Goal: Task Accomplishment & Management: Manage account settings

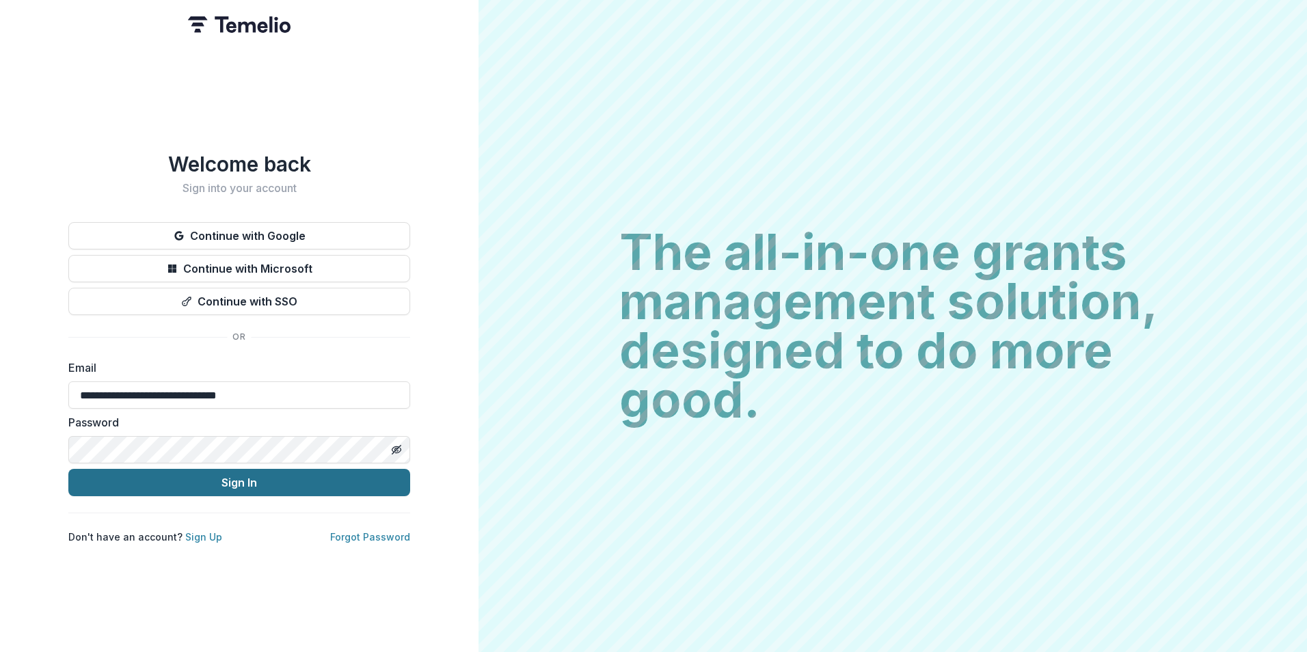
click at [206, 472] on button "Sign In" at bounding box center [239, 482] width 342 height 27
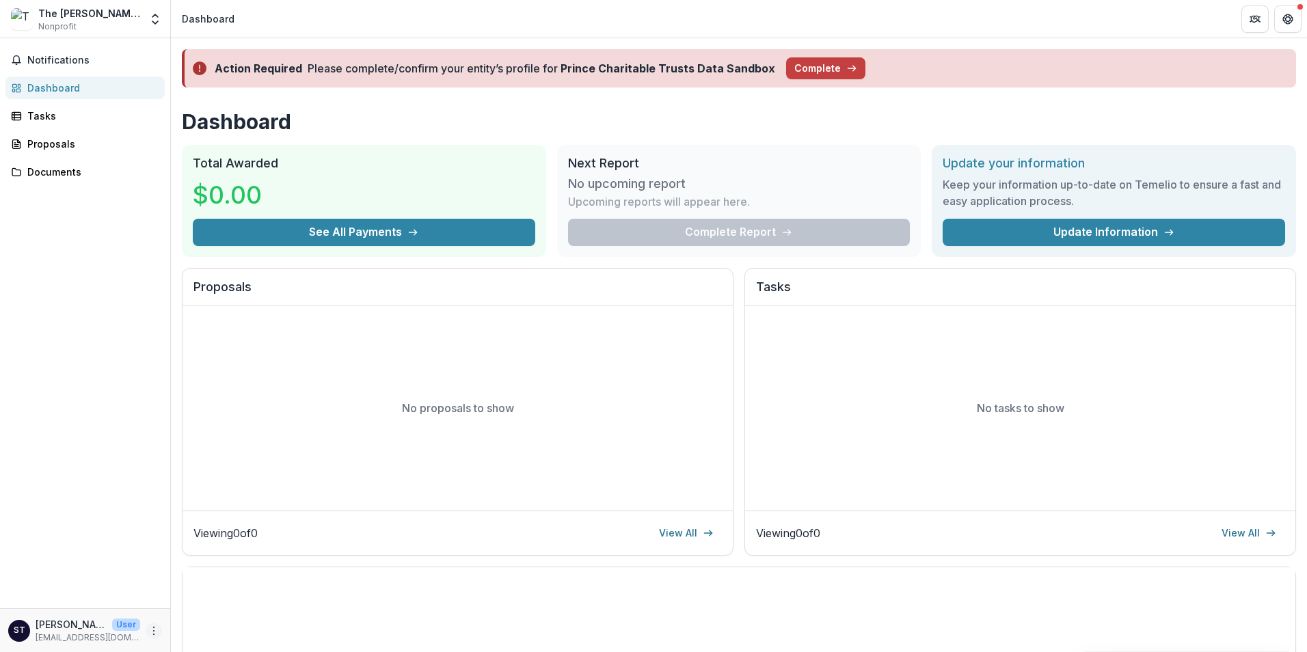
click at [161, 632] on button "More" at bounding box center [154, 631] width 16 height 16
click at [103, 539] on div "Notifications Dashboard Tasks Proposals Documents" at bounding box center [85, 323] width 170 height 570
click at [96, 14] on div "The Phillips Collection" at bounding box center [89, 13] width 102 height 14
click at [157, 20] on icon "Open entity switcher" at bounding box center [155, 19] width 14 height 14
click at [273, 17] on header "Dashboard" at bounding box center [739, 19] width 1136 height 38
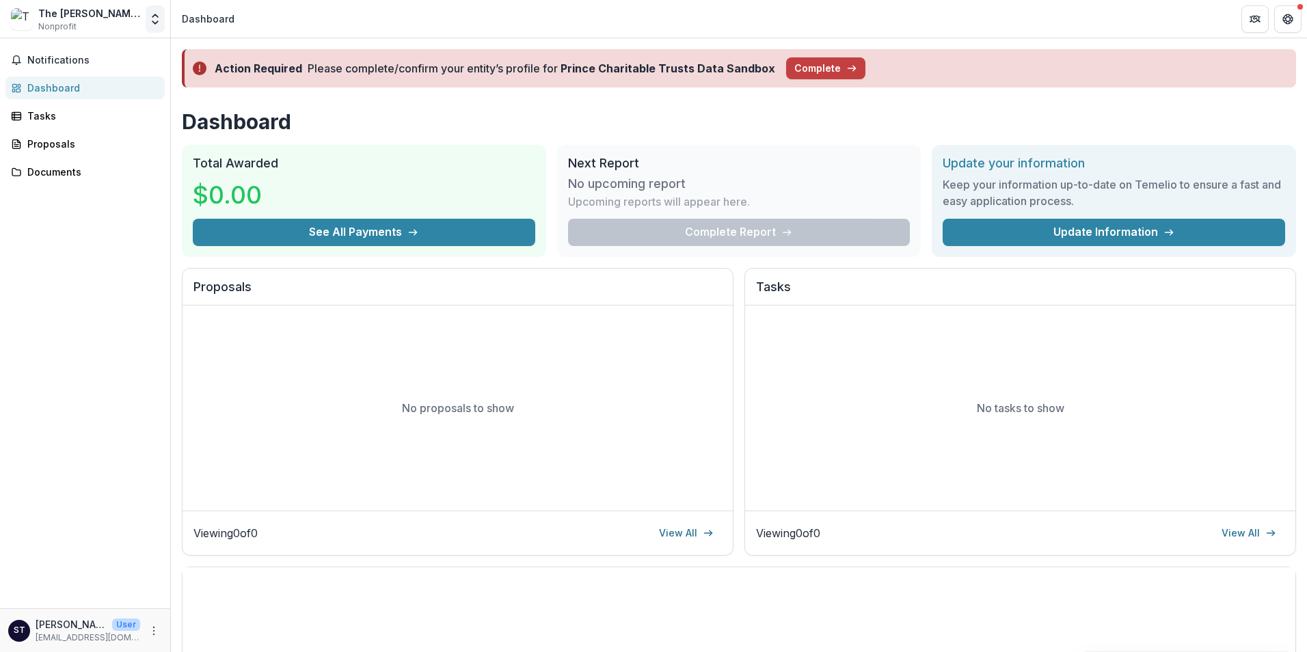
click at [153, 22] on polyline "Open entity switcher" at bounding box center [154, 22] width 5 height 3
click at [84, 70] on div "Camille Brown" at bounding box center [45, 75] width 78 height 14
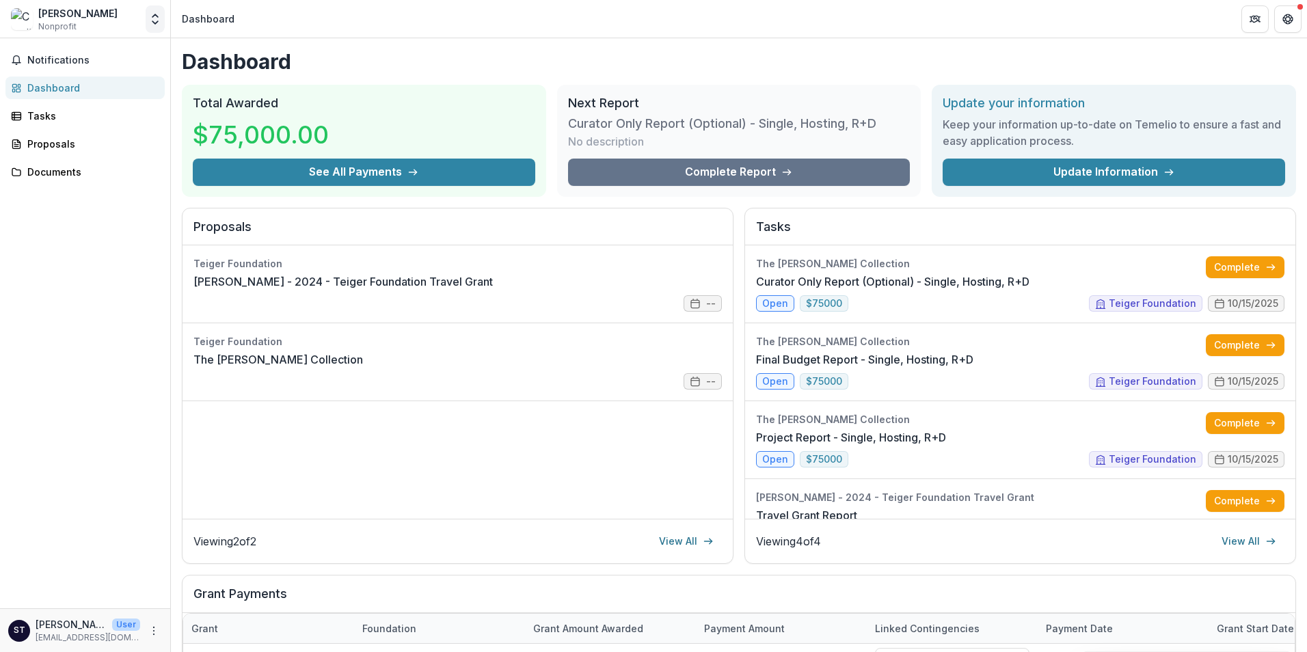
click at [154, 23] on polyline "Open entity switcher" at bounding box center [154, 22] width 5 height 3
click at [81, 102] on div "The Phillips Collection" at bounding box center [91, 99] width 137 height 14
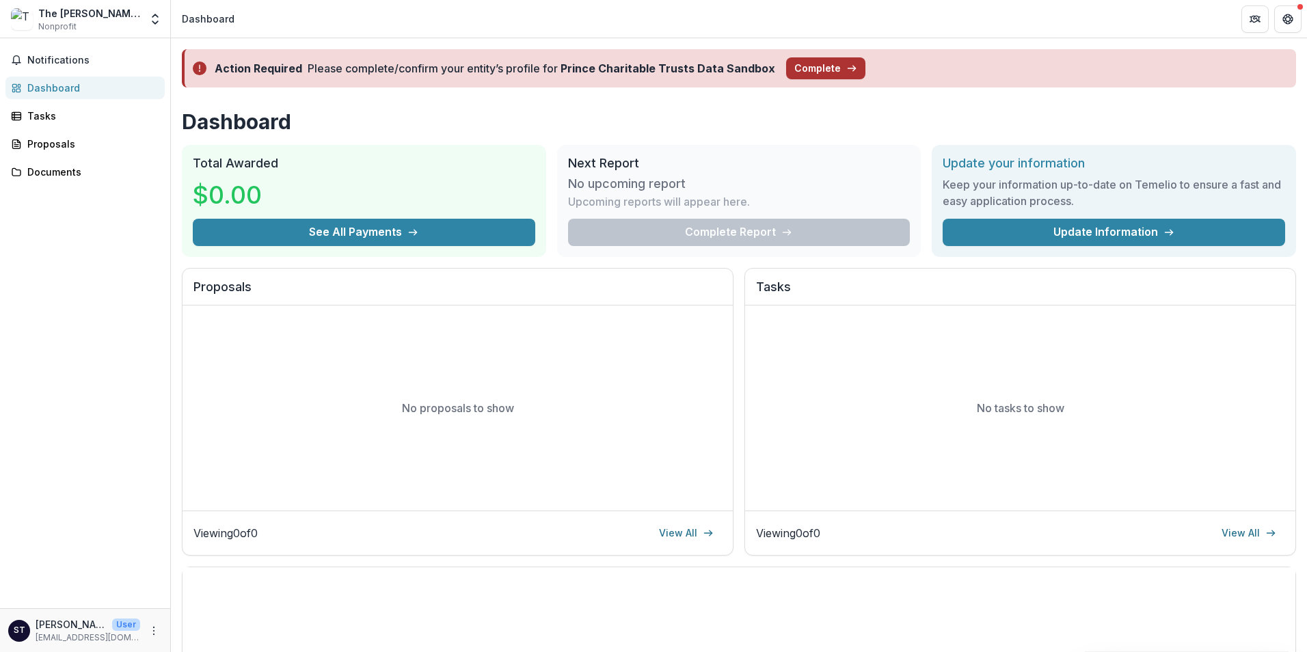
click at [820, 66] on button "Complete" at bounding box center [825, 68] width 79 height 22
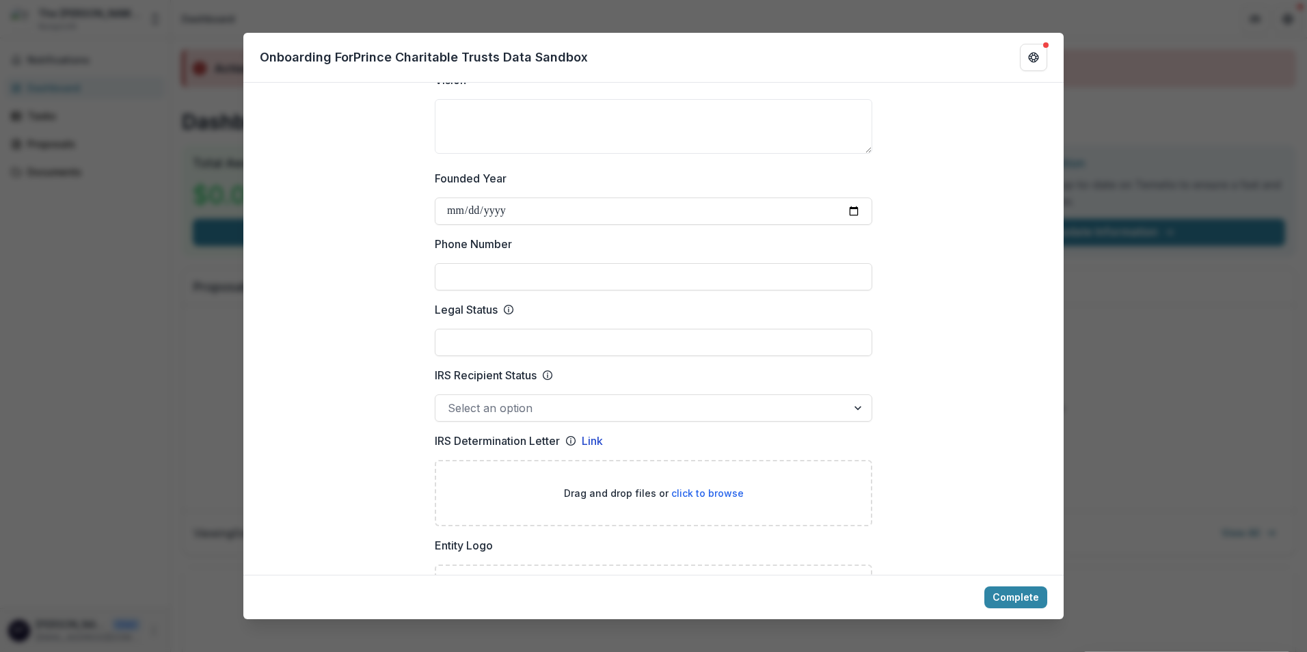
scroll to position [478, 0]
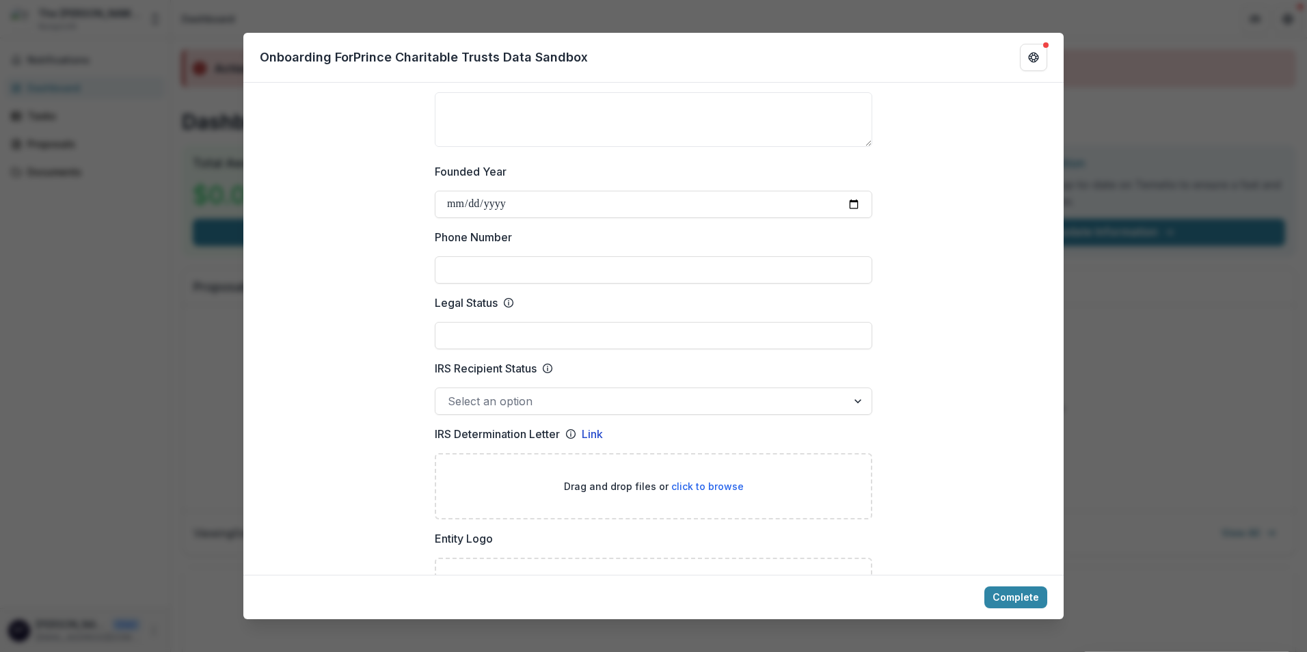
click at [856, 406] on div at bounding box center [859, 401] width 25 height 26
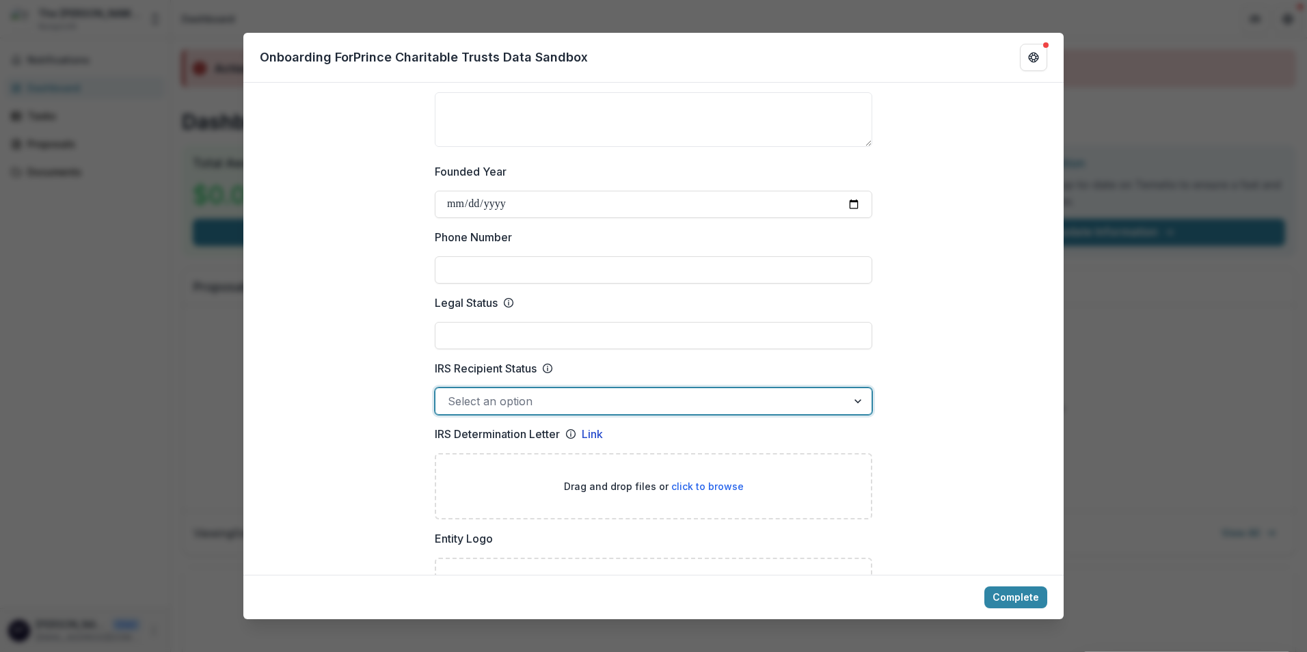
click at [853, 399] on div at bounding box center [859, 401] width 25 height 26
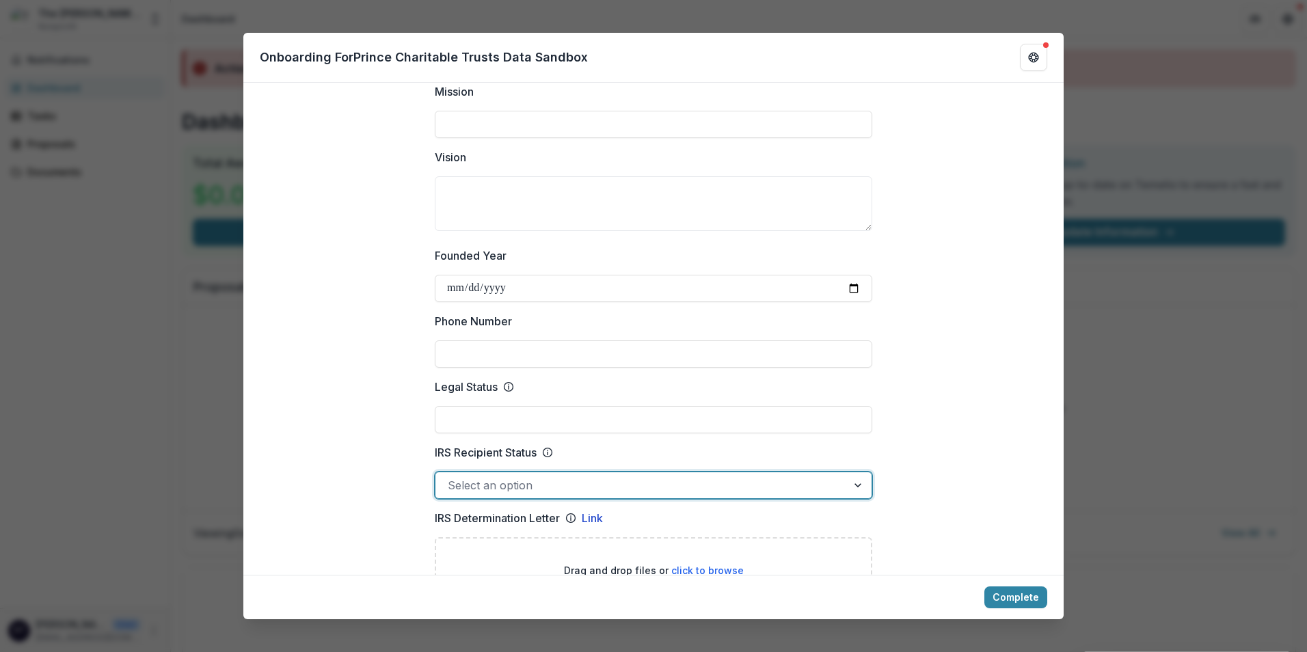
scroll to position [410, 0]
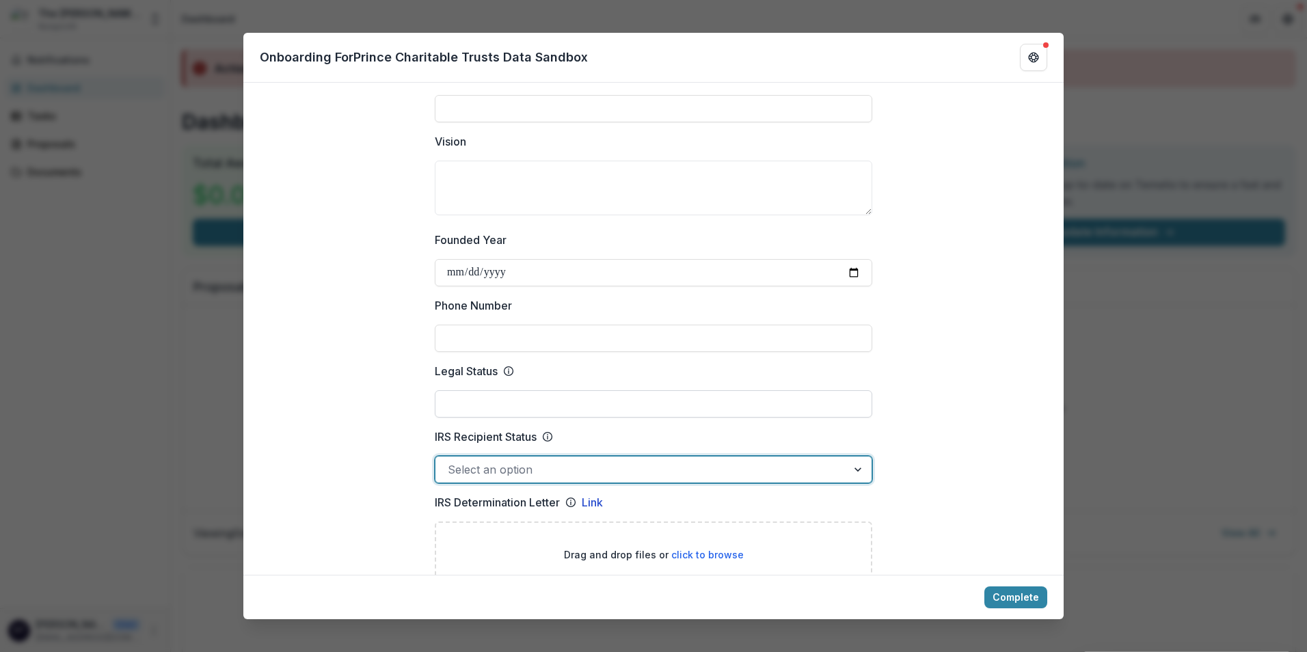
click at [789, 409] on input "Legal Status" at bounding box center [653, 403] width 437 height 27
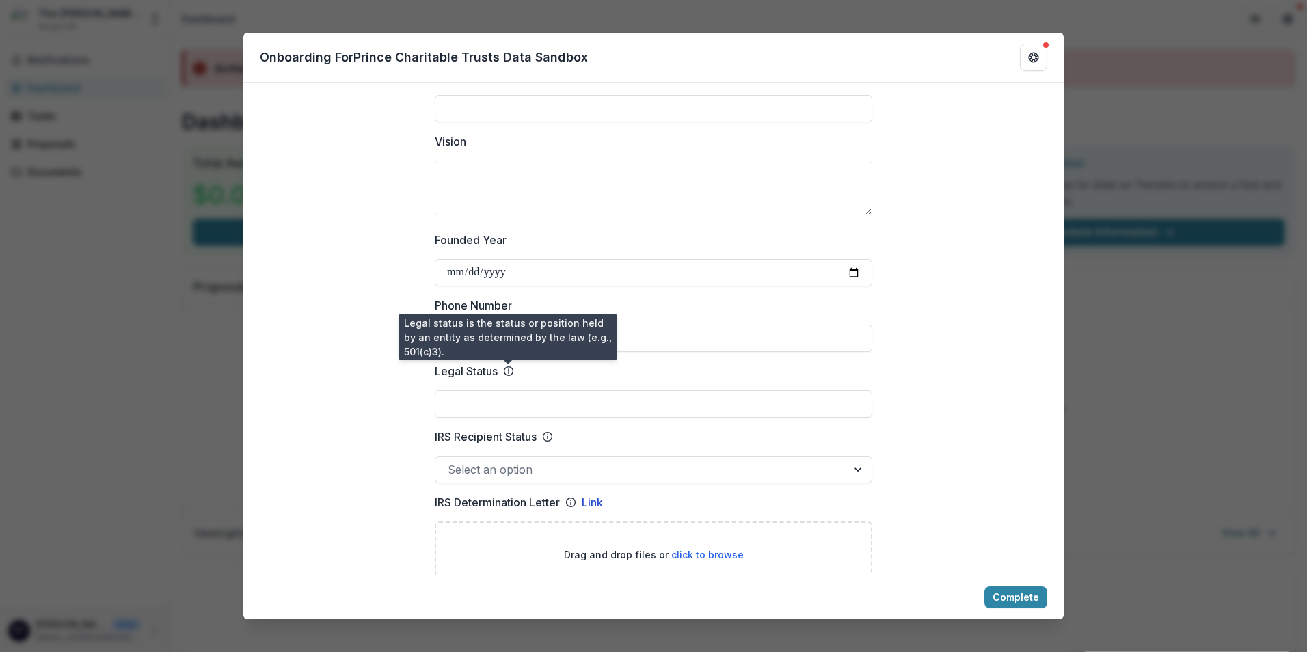
click at [509, 366] on circle at bounding box center [508, 370] width 9 height 9
click at [509, 390] on input "Legal Status" at bounding box center [653, 403] width 437 height 27
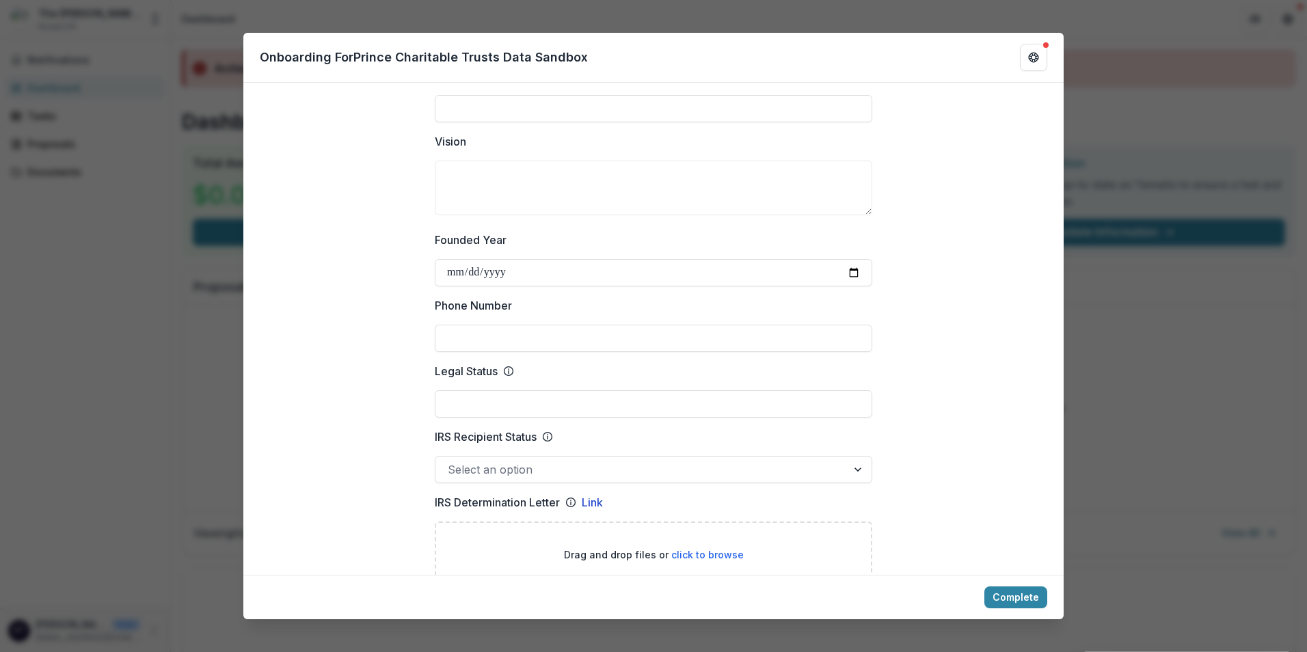
click at [509, 366] on circle at bounding box center [508, 370] width 9 height 9
click at [509, 390] on input "Legal Status" at bounding box center [653, 403] width 437 height 27
click at [509, 366] on circle at bounding box center [508, 370] width 9 height 9
click at [509, 390] on input "Legal Status" at bounding box center [653, 403] width 437 height 27
click at [503, 373] on icon at bounding box center [508, 371] width 11 height 11
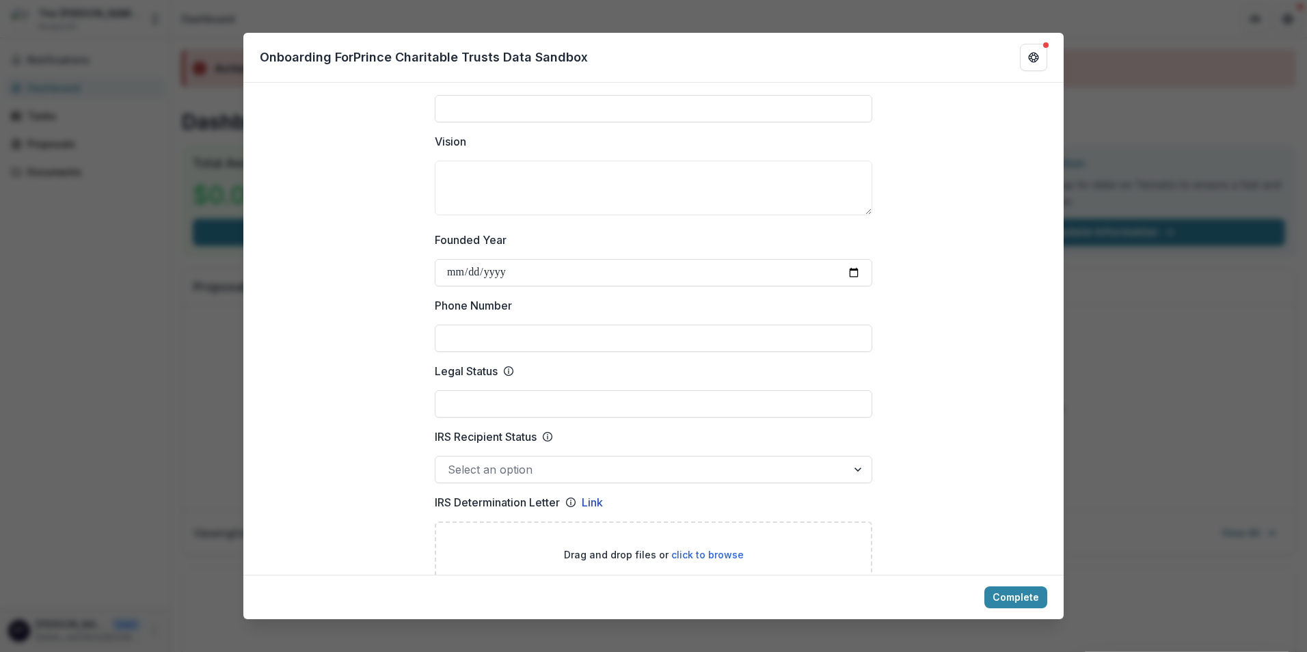
click at [503, 390] on input "Legal Status" at bounding box center [653, 403] width 437 height 27
click at [463, 403] on input "Legal Status" at bounding box center [653, 403] width 437 height 27
type input "*********"
click at [852, 470] on div at bounding box center [859, 470] width 25 height 26
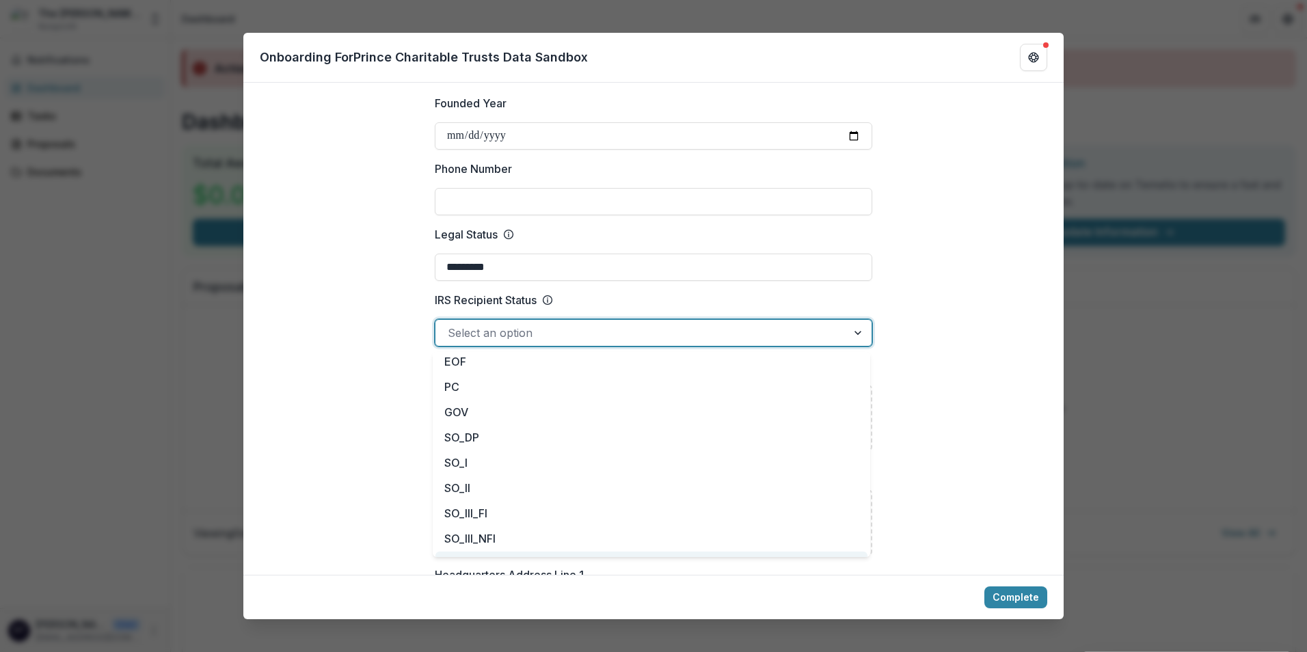
scroll to position [0, 0]
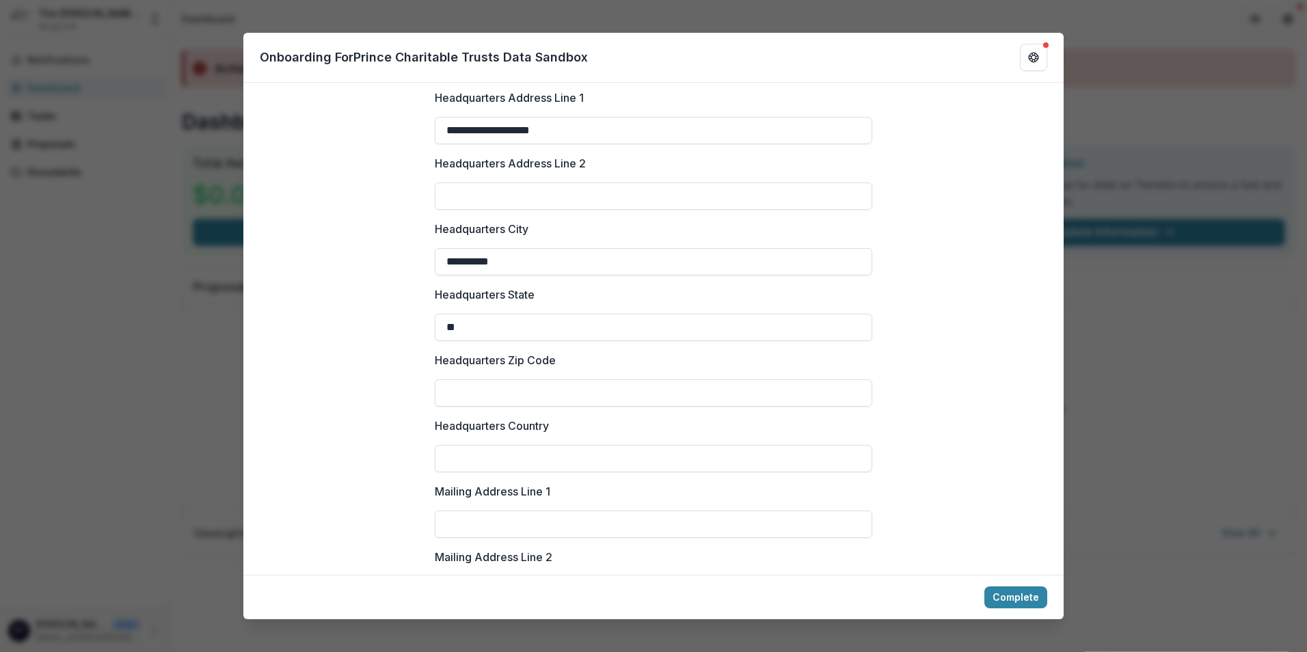
scroll to position [1025, 0]
click at [561, 387] on input "Headquarters Zip Code" at bounding box center [653, 391] width 437 height 27
click at [605, 399] on input "*****" at bounding box center [653, 391] width 437 height 27
type input "*****"
click at [784, 447] on input "Headquarters Country" at bounding box center [653, 457] width 437 height 27
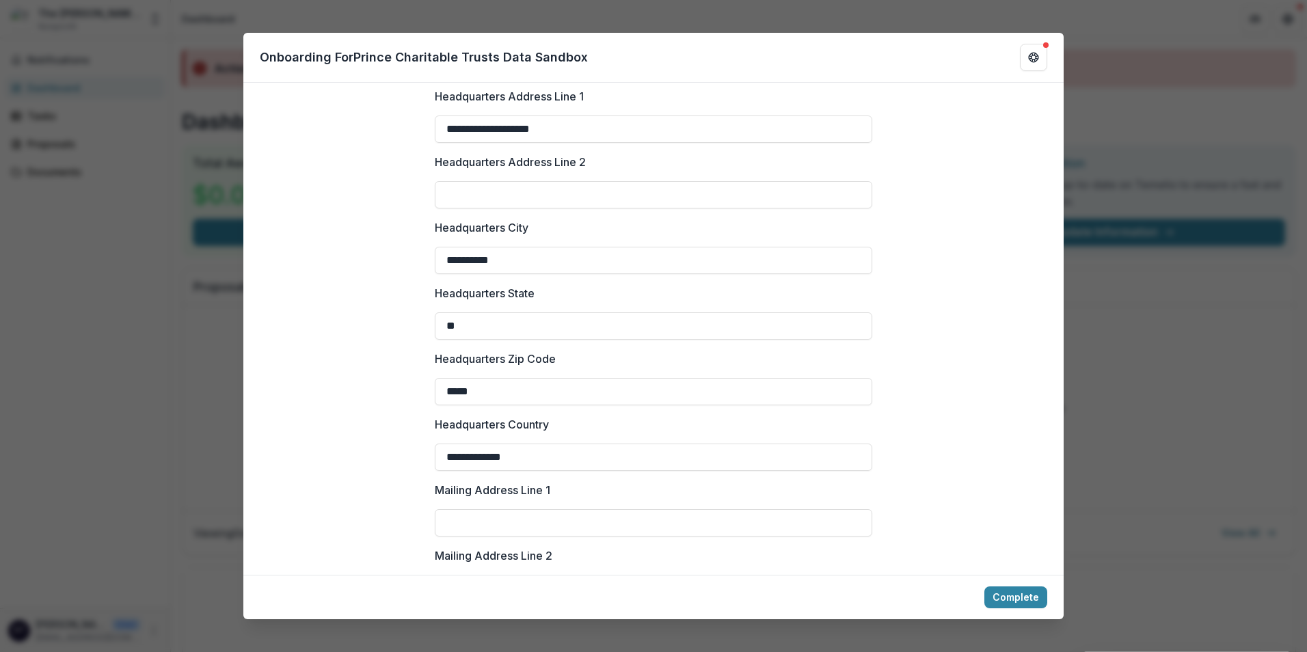
type input "**********"
click at [762, 376] on div at bounding box center [653, 375] width 437 height 5
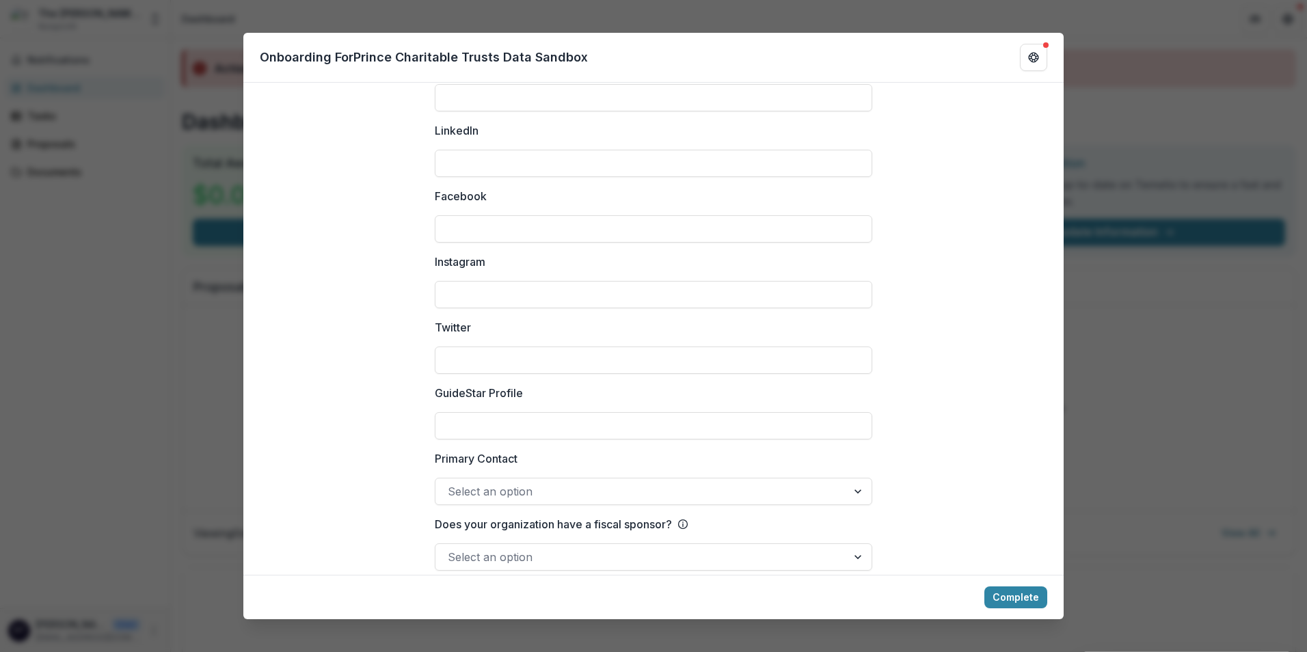
scroll to position [1796, 0]
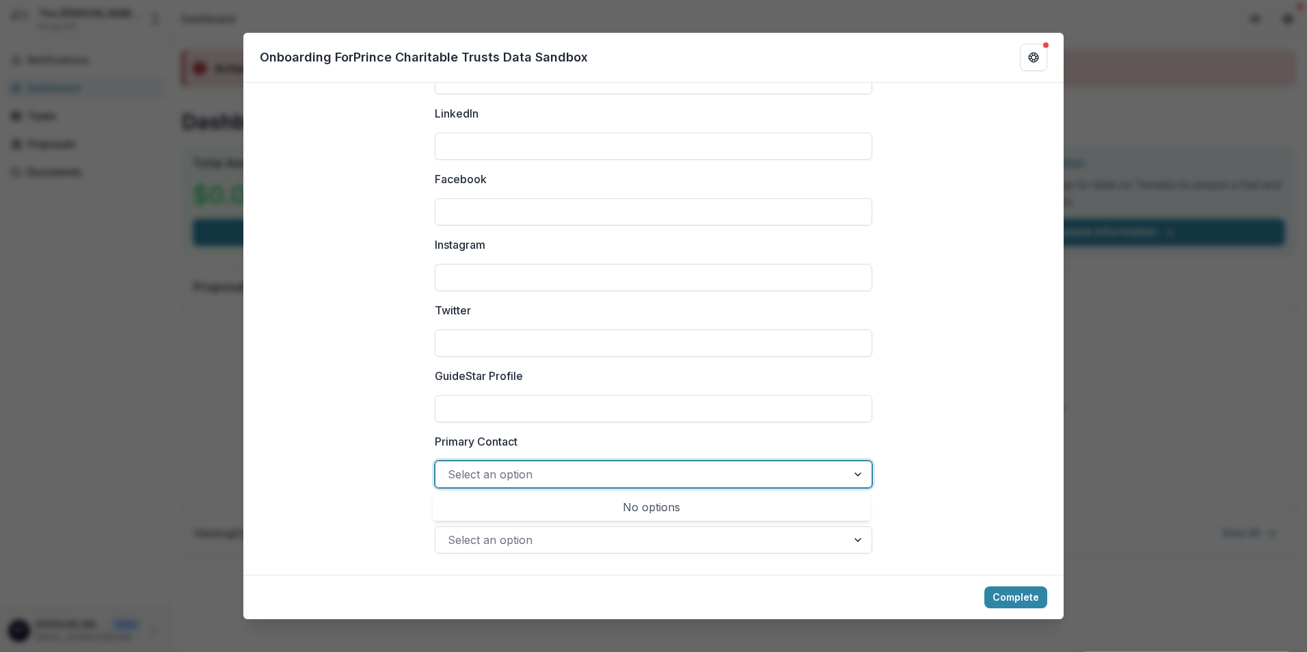
click at [859, 476] on div at bounding box center [859, 474] width 25 height 26
click at [712, 414] on input "GuideStar Profile" at bounding box center [653, 408] width 437 height 27
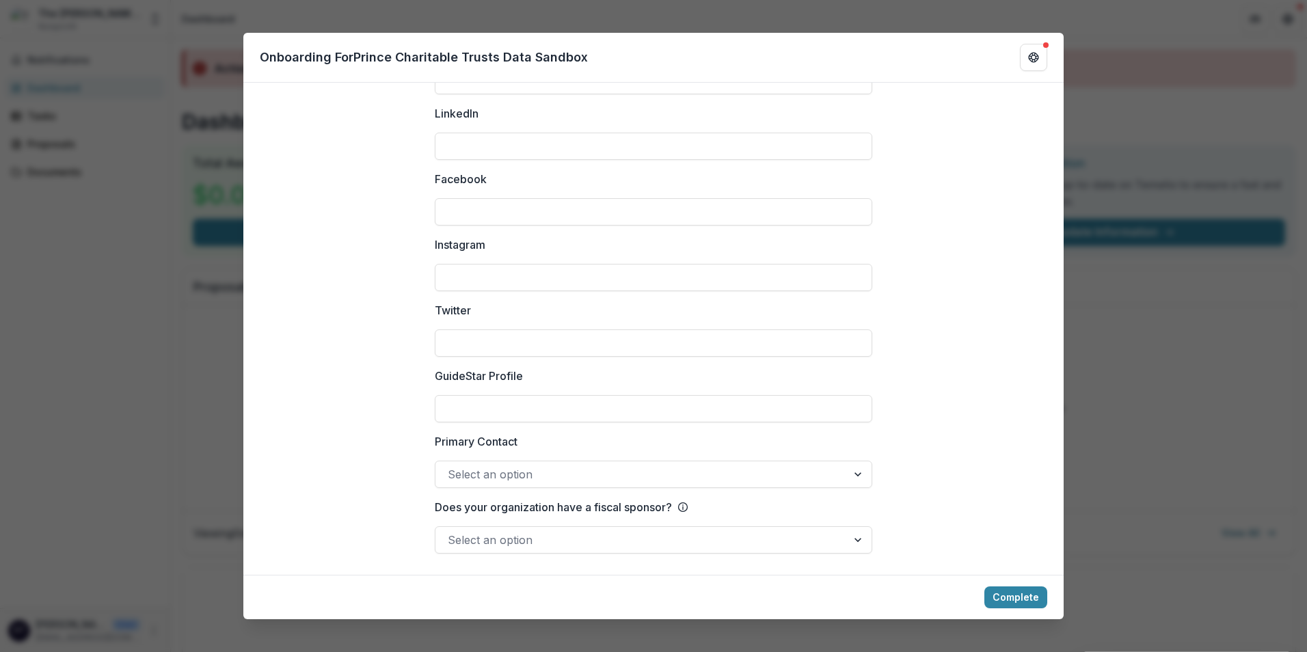
click at [853, 468] on div at bounding box center [859, 474] width 25 height 26
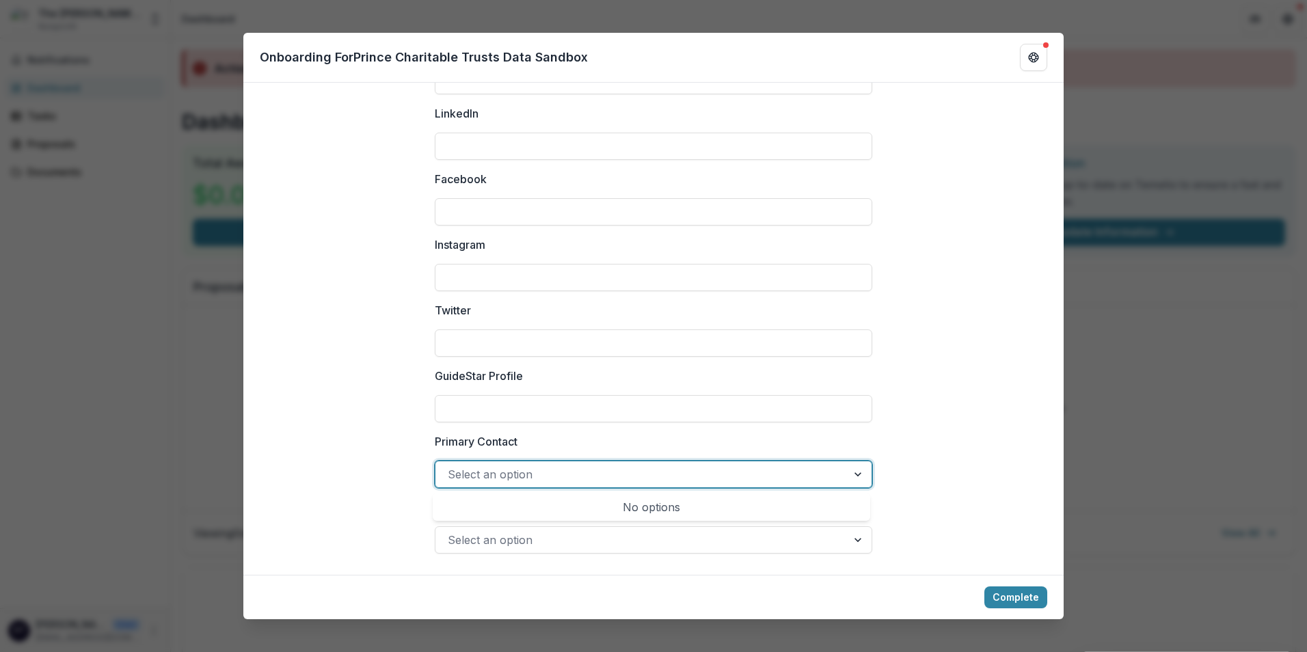
click at [853, 468] on div at bounding box center [859, 474] width 25 height 26
click at [496, 461] on div "Select an option" at bounding box center [653, 474] width 437 height 27
click at [494, 468] on div at bounding box center [641, 474] width 387 height 19
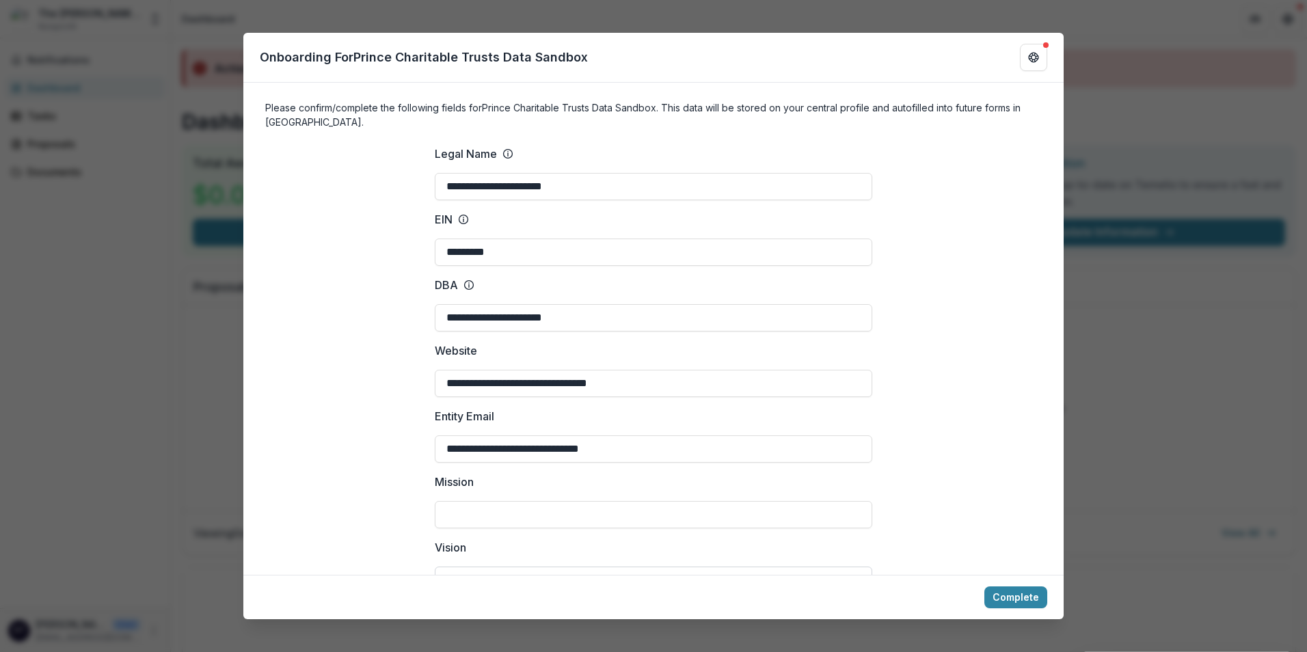
scroll to position [0, 0]
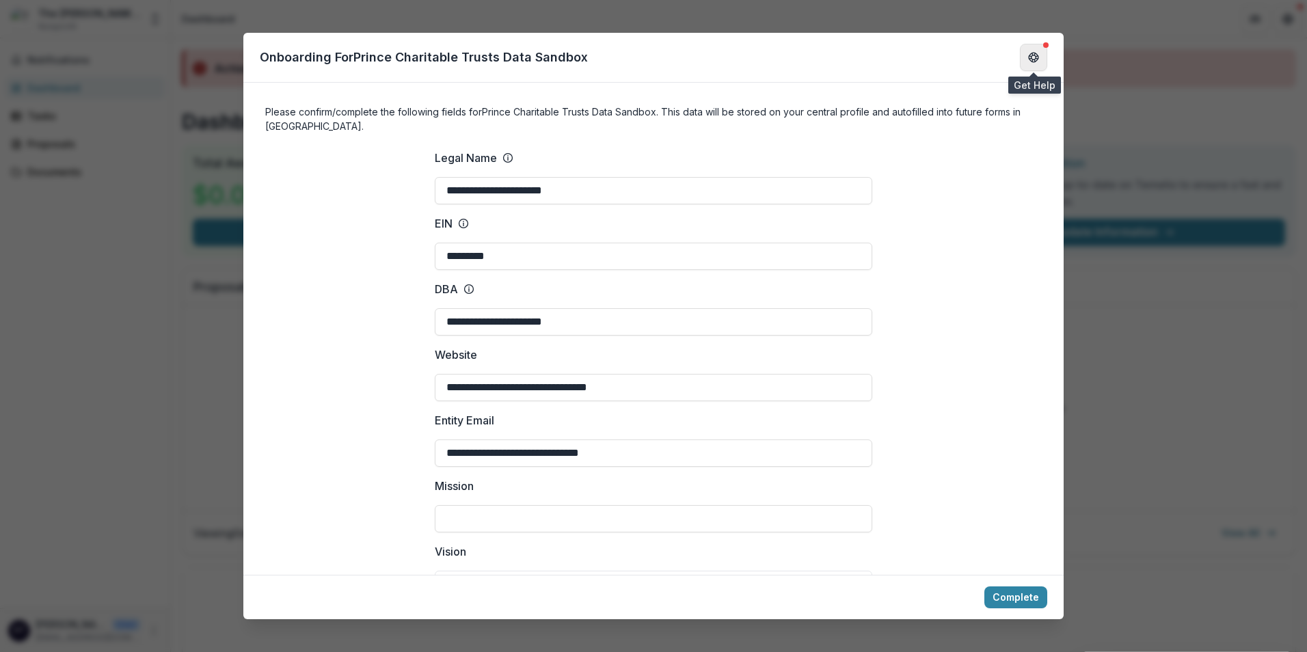
click at [1038, 58] on icon "Get Help" at bounding box center [1033, 57] width 11 height 11
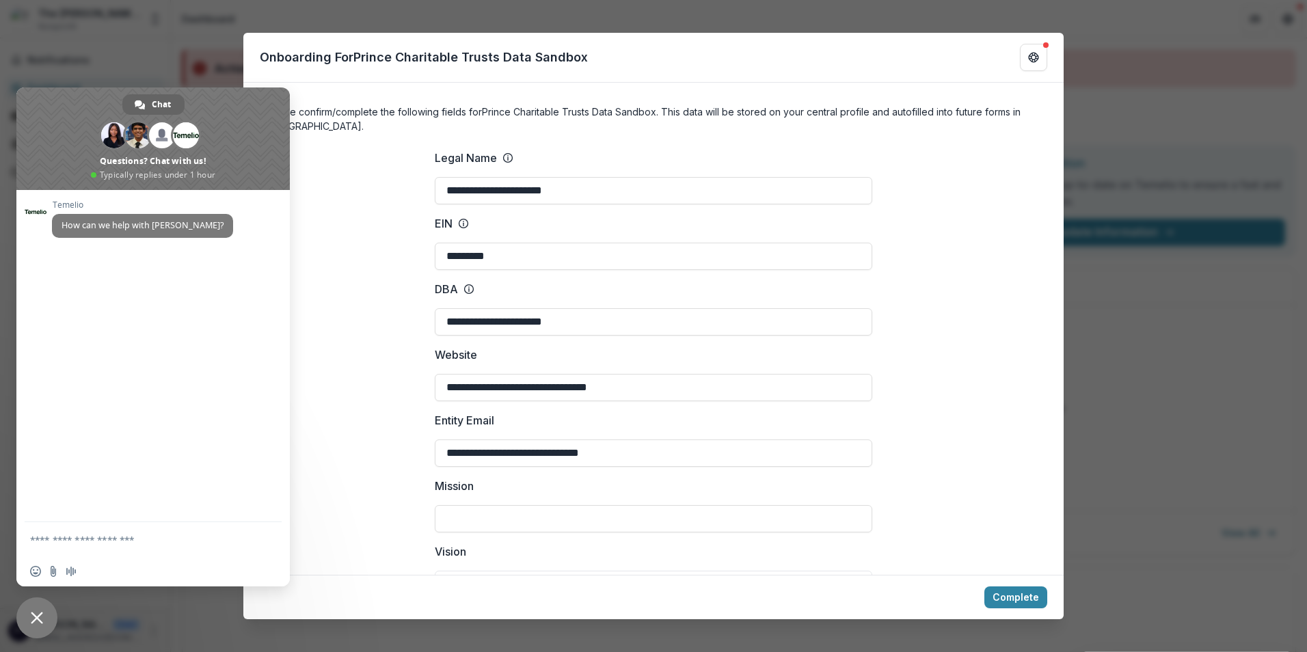
click at [33, 611] on span "Close chat" at bounding box center [36, 617] width 41 height 41
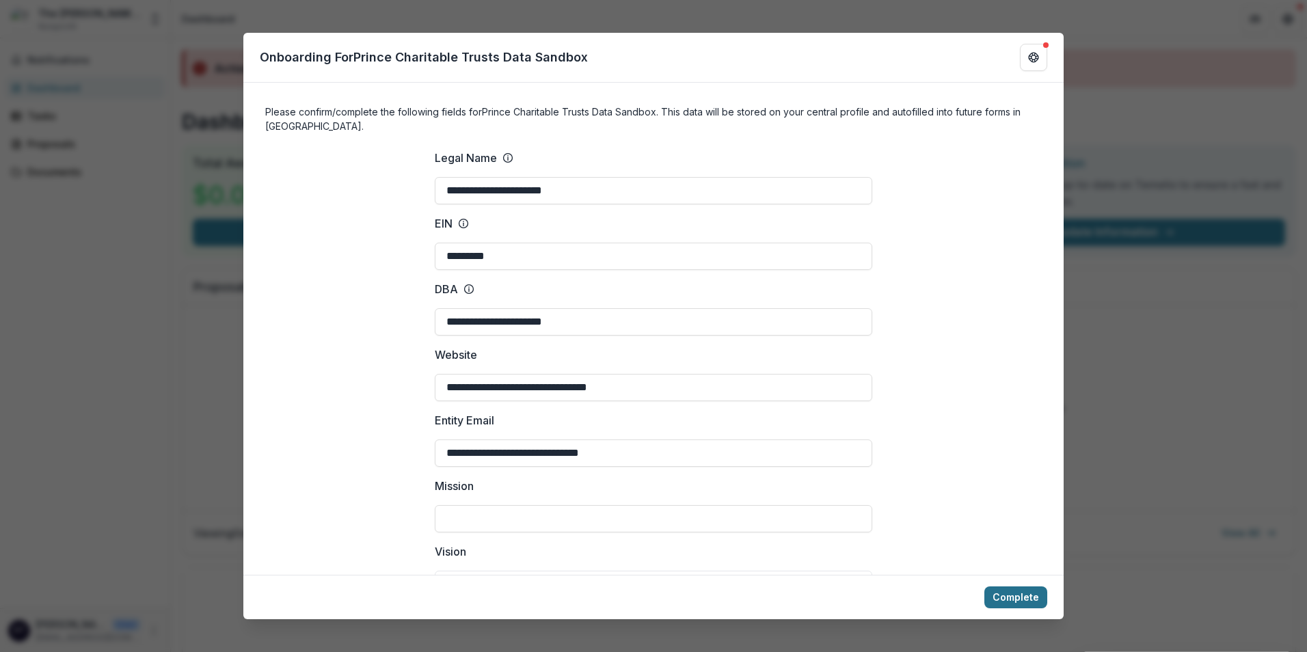
click at [1021, 596] on button "Complete" at bounding box center [1015, 597] width 63 height 22
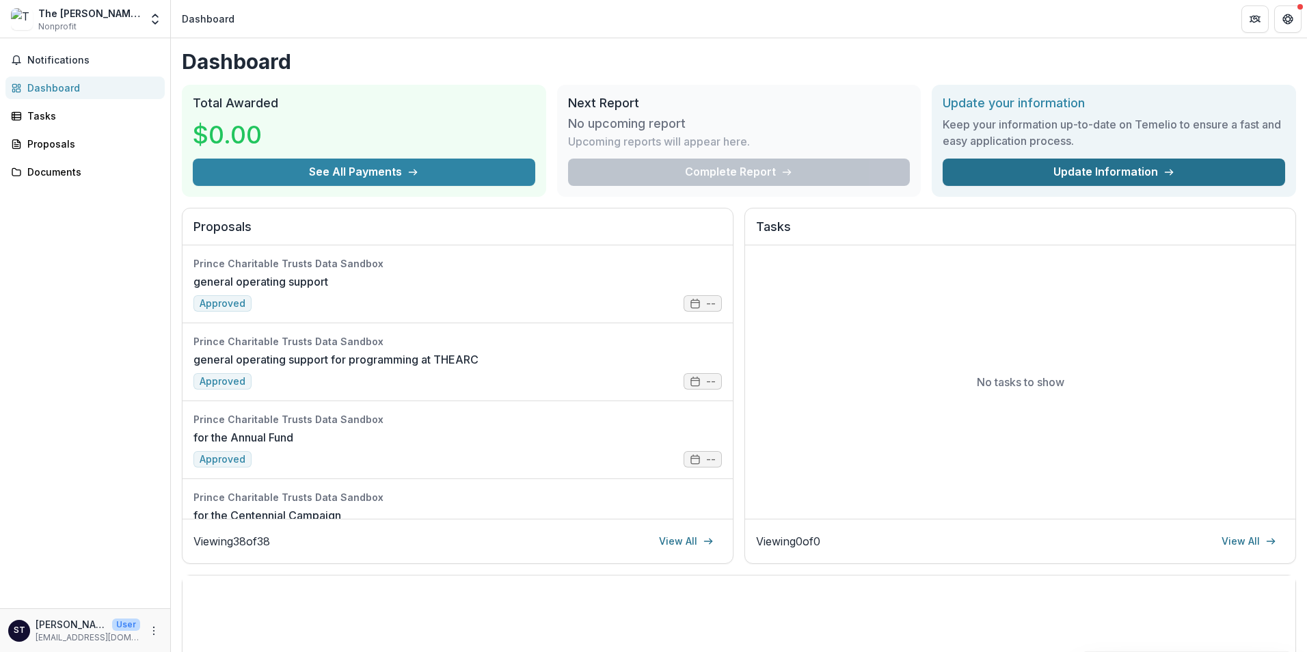
click at [1087, 170] on link "Update Information" at bounding box center [1114, 172] width 342 height 27
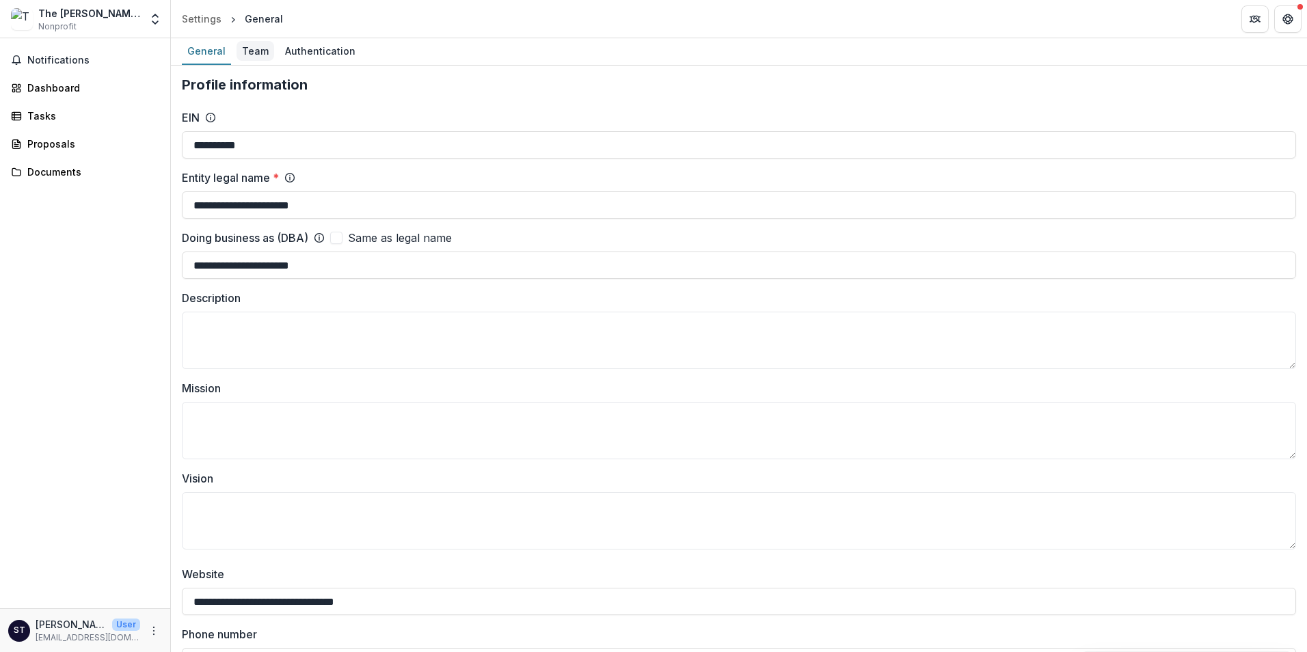
click at [244, 53] on div "Team" at bounding box center [256, 51] width 38 height 20
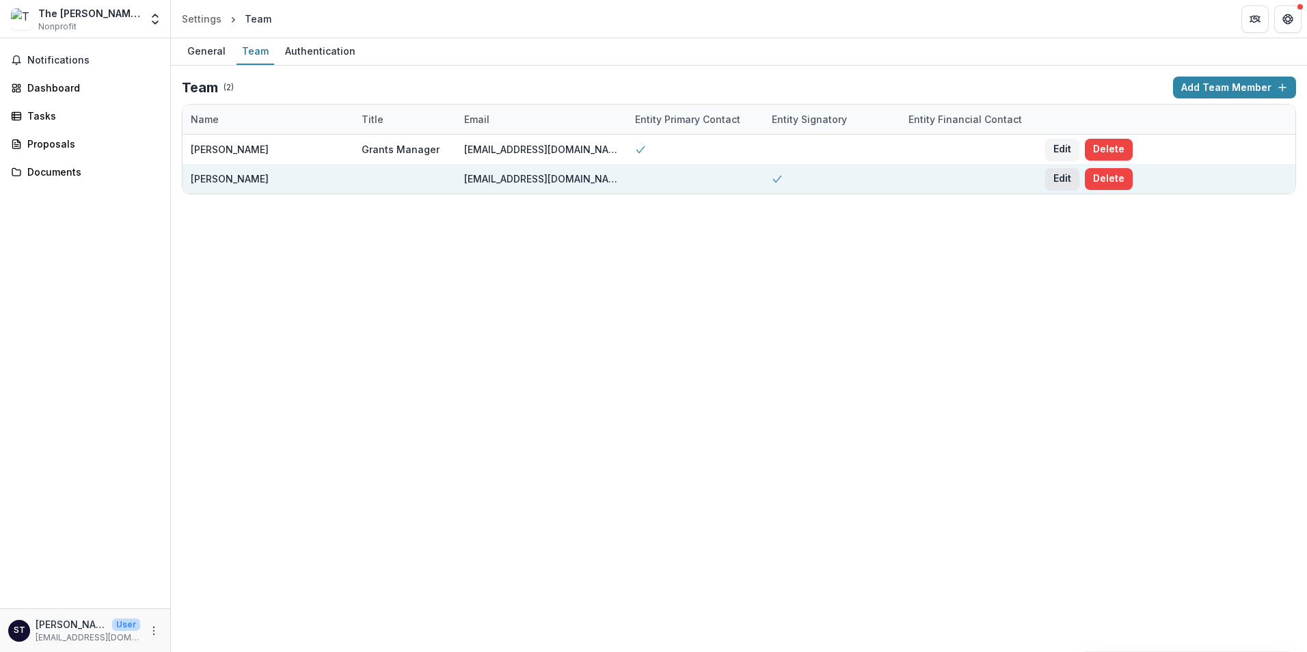
click at [1072, 174] on button "Edit" at bounding box center [1062, 179] width 34 height 22
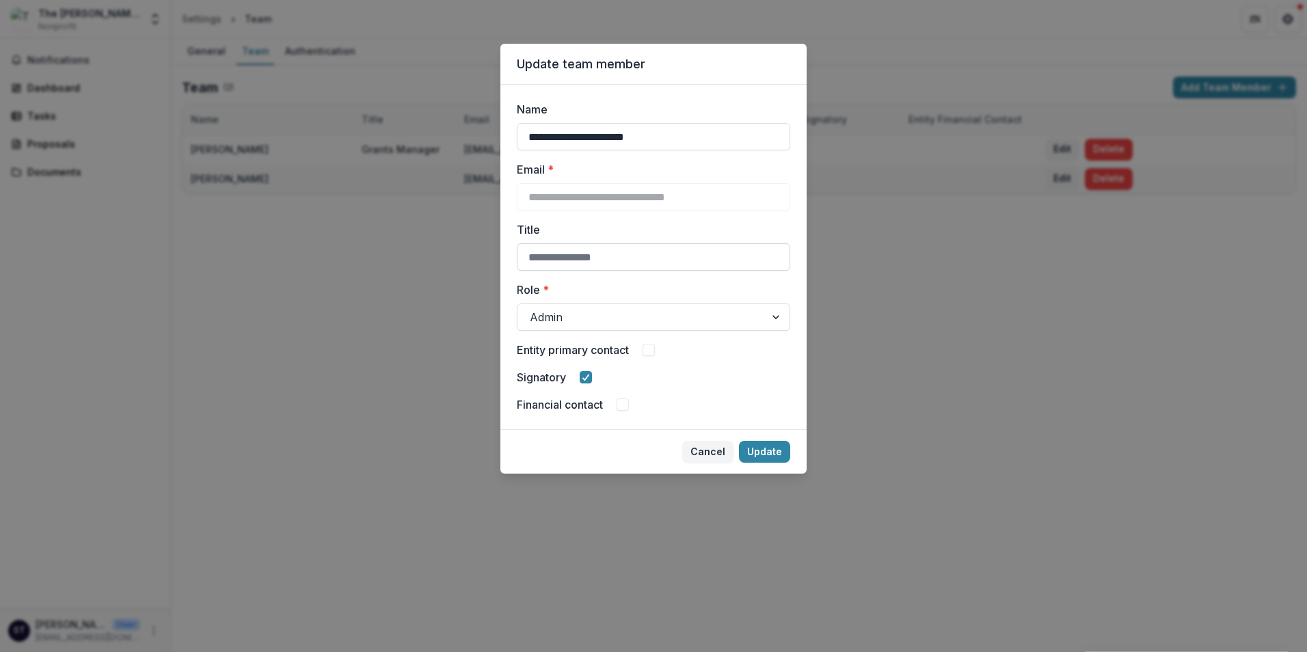
click at [554, 264] on input "Title" at bounding box center [653, 256] width 273 height 27
type input "**********"
click at [778, 312] on div at bounding box center [777, 317] width 25 height 26
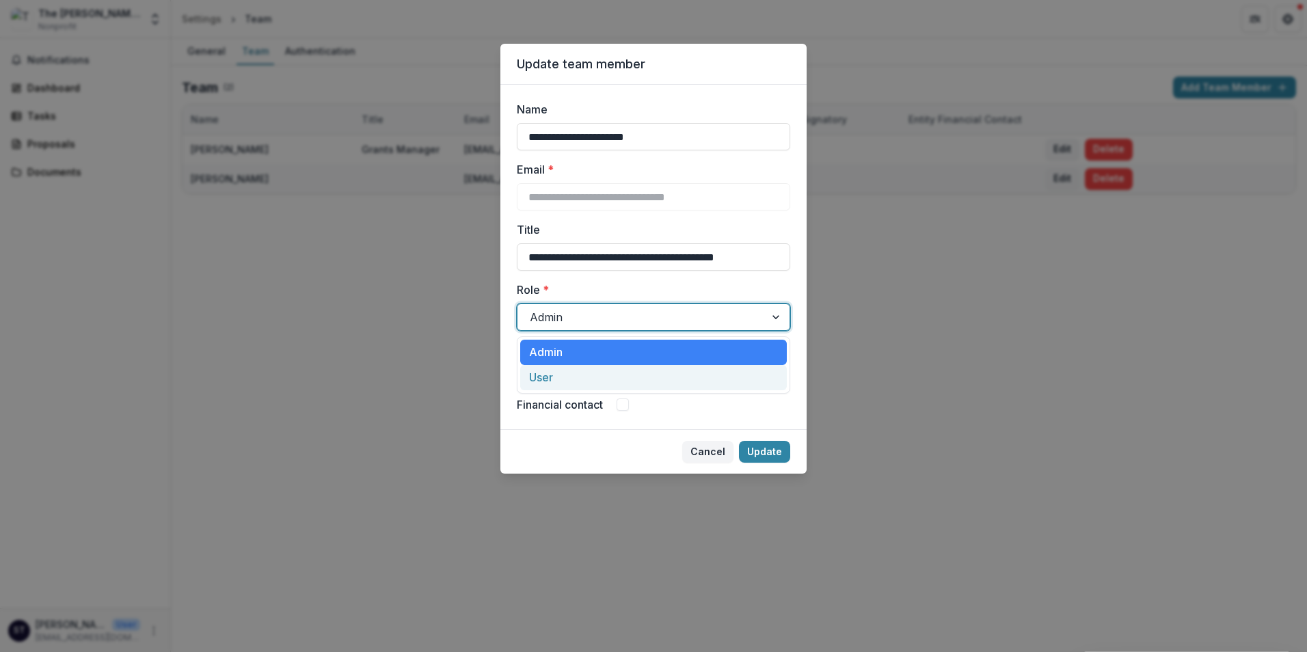
click at [586, 383] on div "User" at bounding box center [653, 377] width 267 height 25
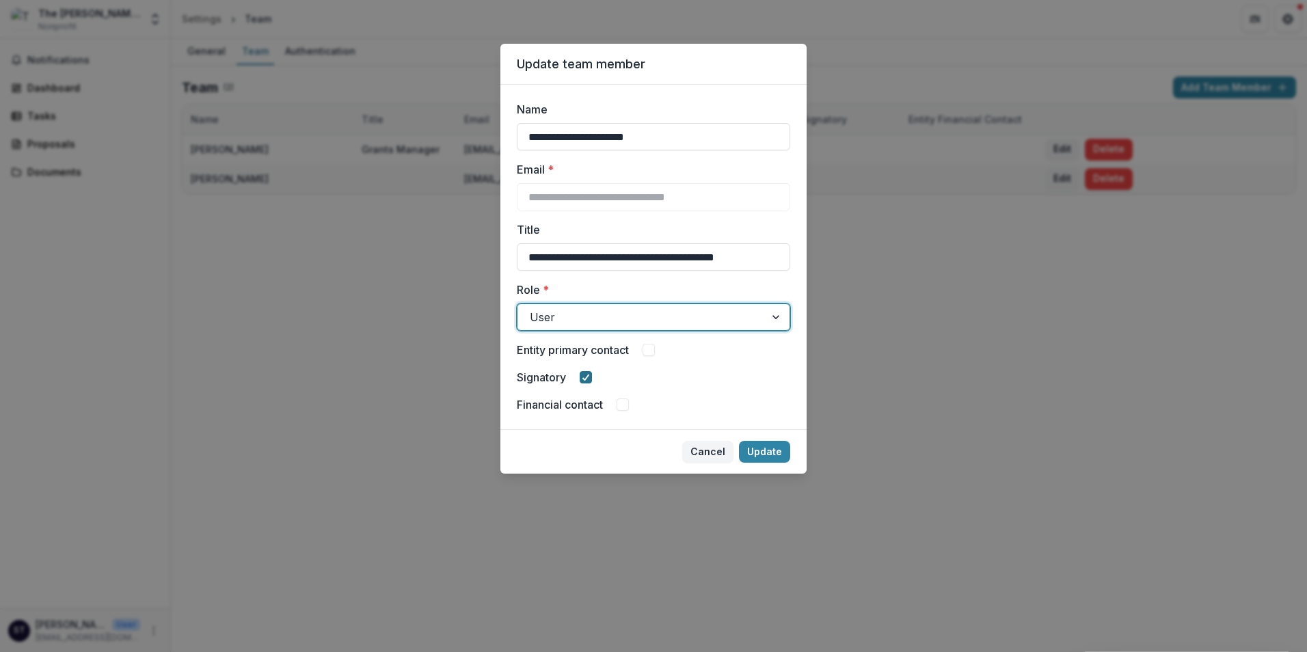
drag, startPoint x: 581, startPoint y: 373, endPoint x: 608, endPoint y: 376, distance: 27.5
click at [582, 373] on span at bounding box center [586, 377] width 12 height 12
click at [779, 447] on button "Update" at bounding box center [764, 452] width 51 height 22
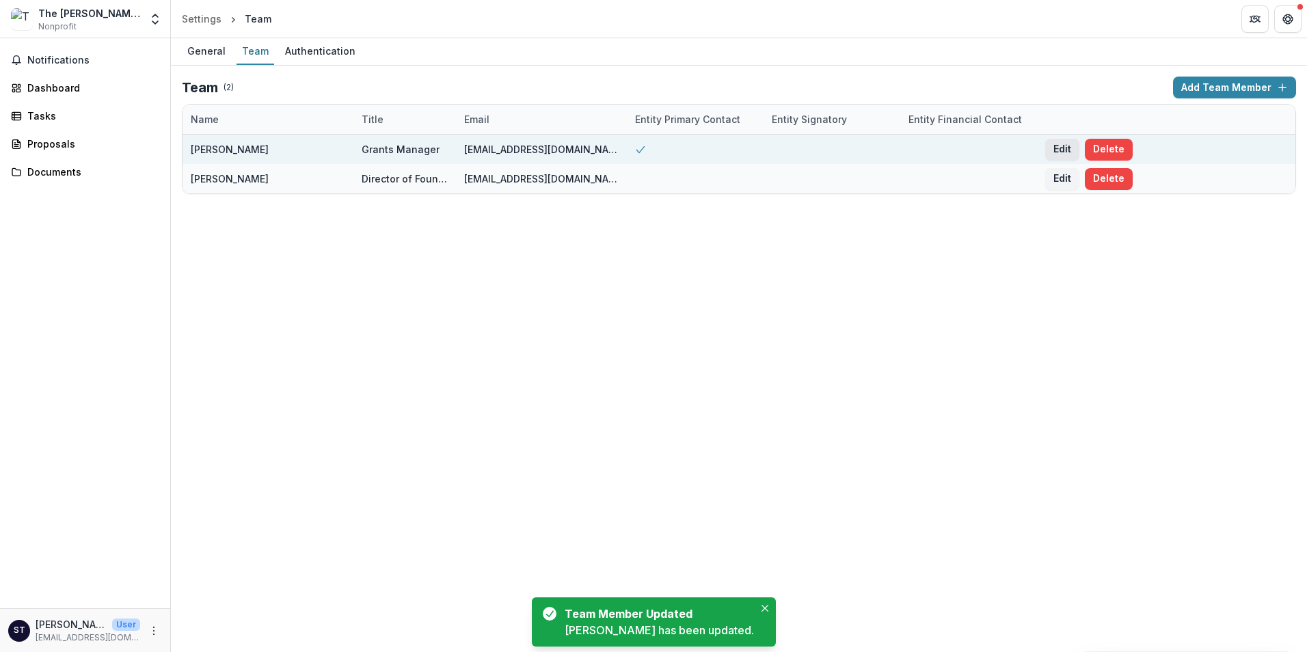
click at [1068, 146] on button "Edit" at bounding box center [1062, 150] width 34 height 22
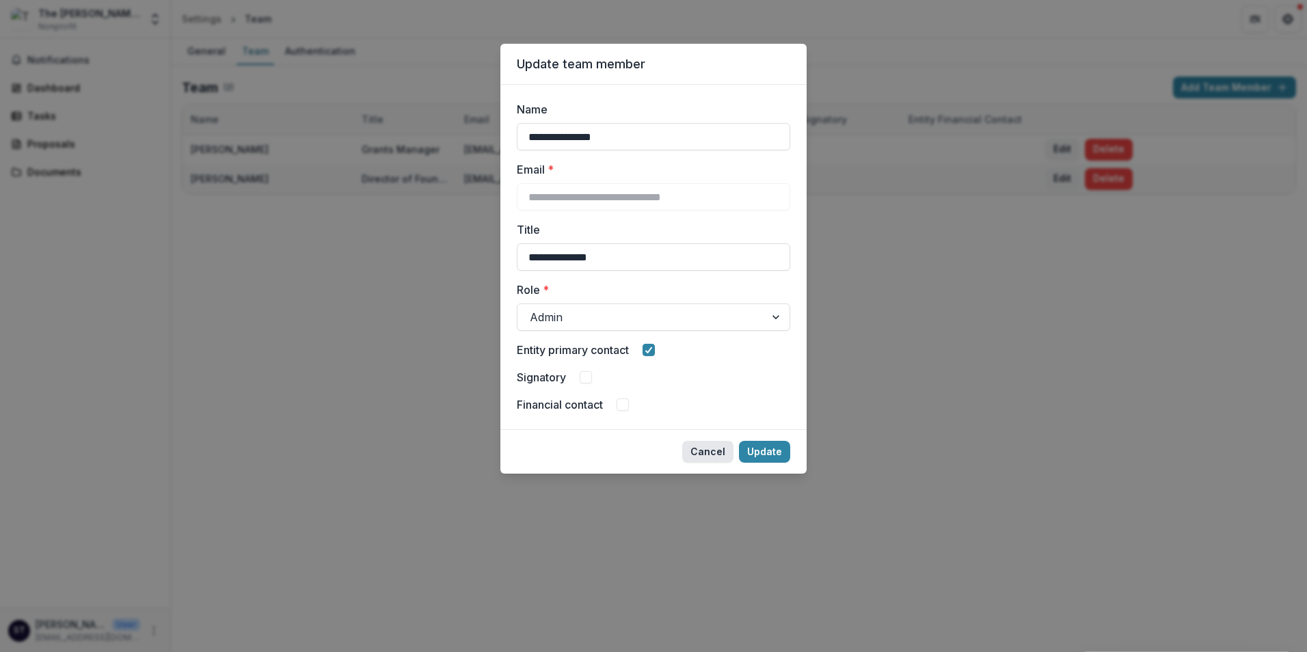
click at [722, 448] on button "Cancel" at bounding box center [707, 452] width 51 height 22
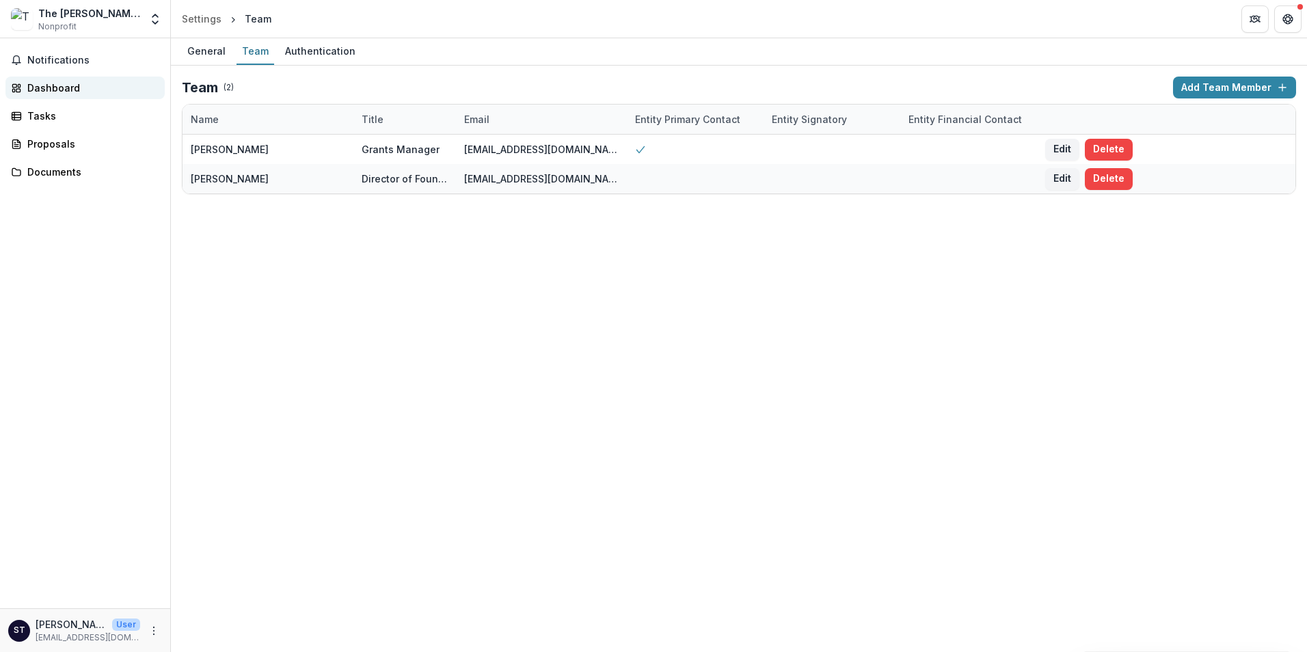
click at [51, 87] on div "Dashboard" at bounding box center [90, 88] width 126 height 14
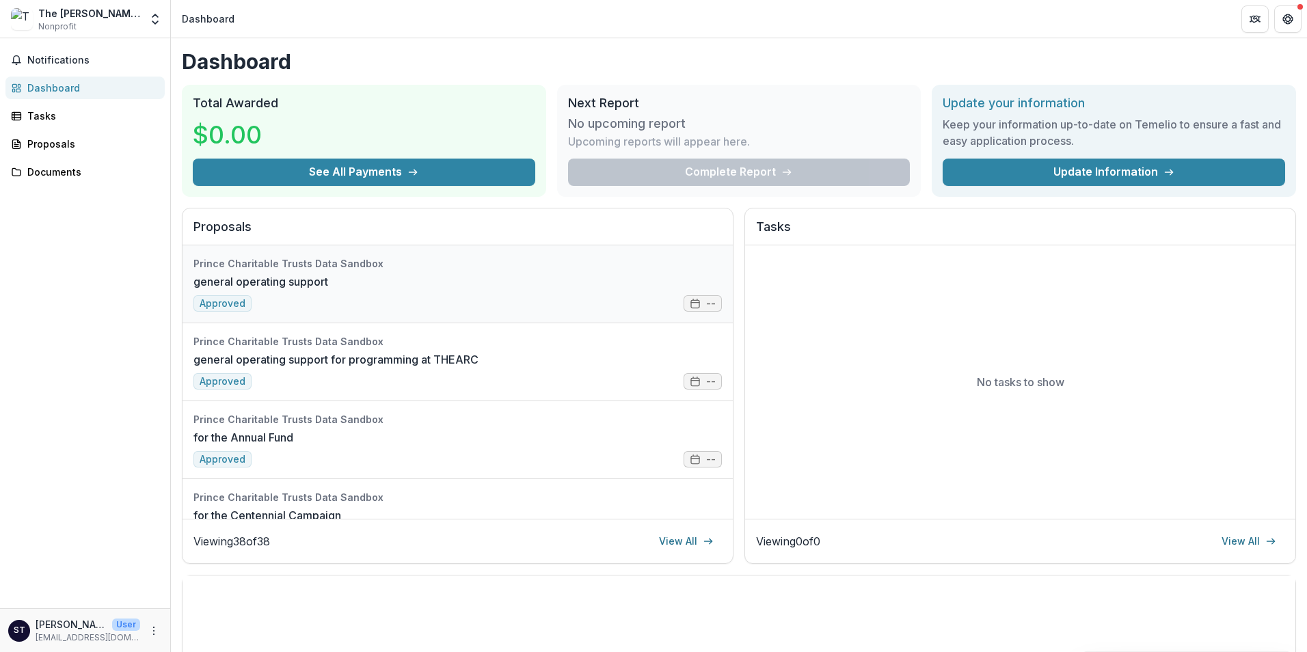
click at [328, 273] on link "general operating support" at bounding box center [260, 281] width 135 height 16
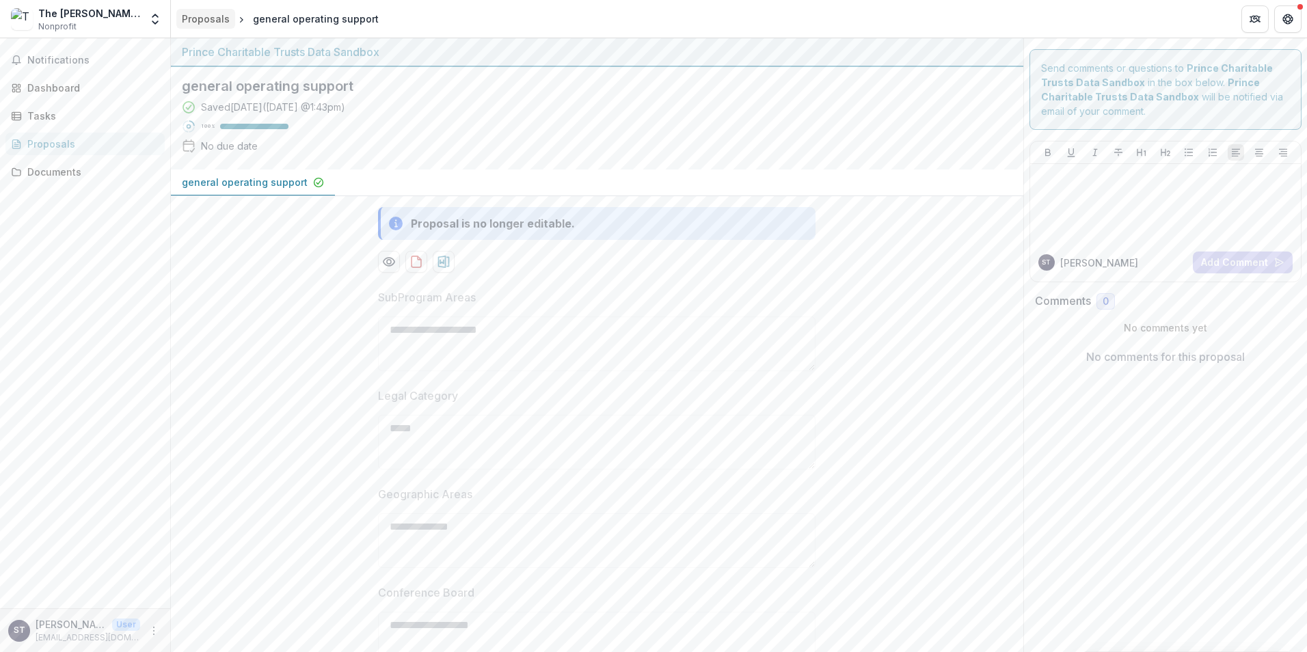
click at [222, 15] on div "Proposals" at bounding box center [206, 19] width 48 height 14
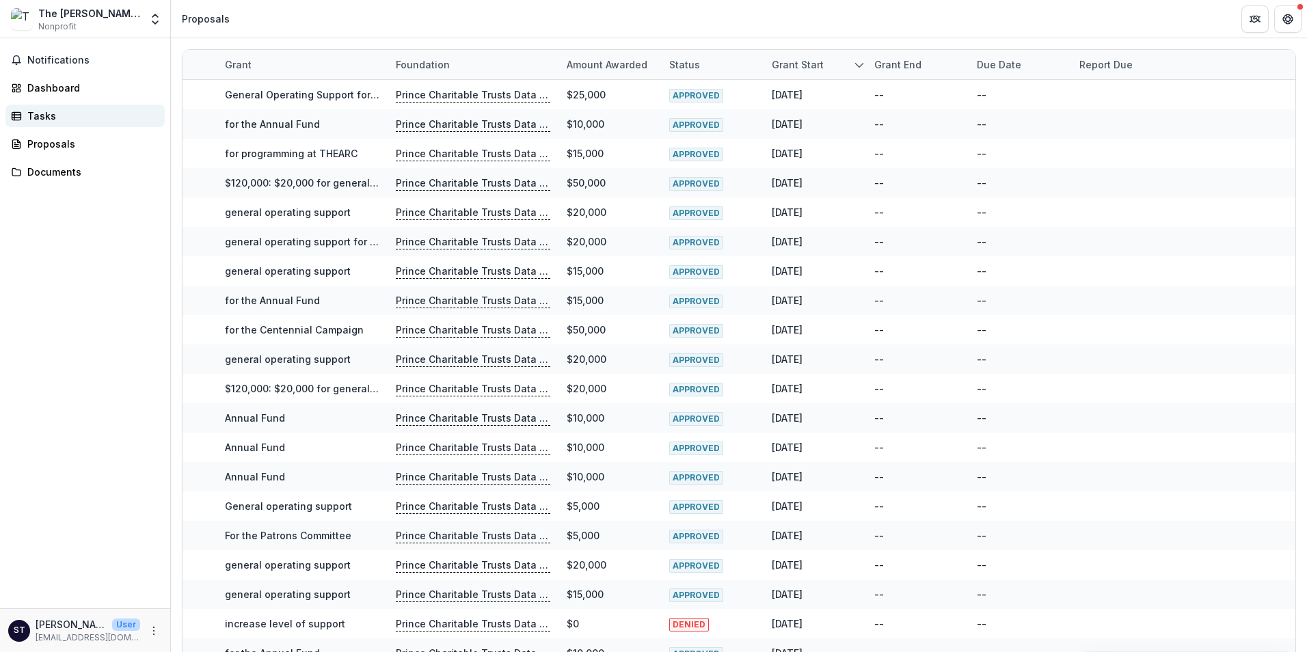
click at [55, 117] on div "Tasks" at bounding box center [90, 116] width 126 height 14
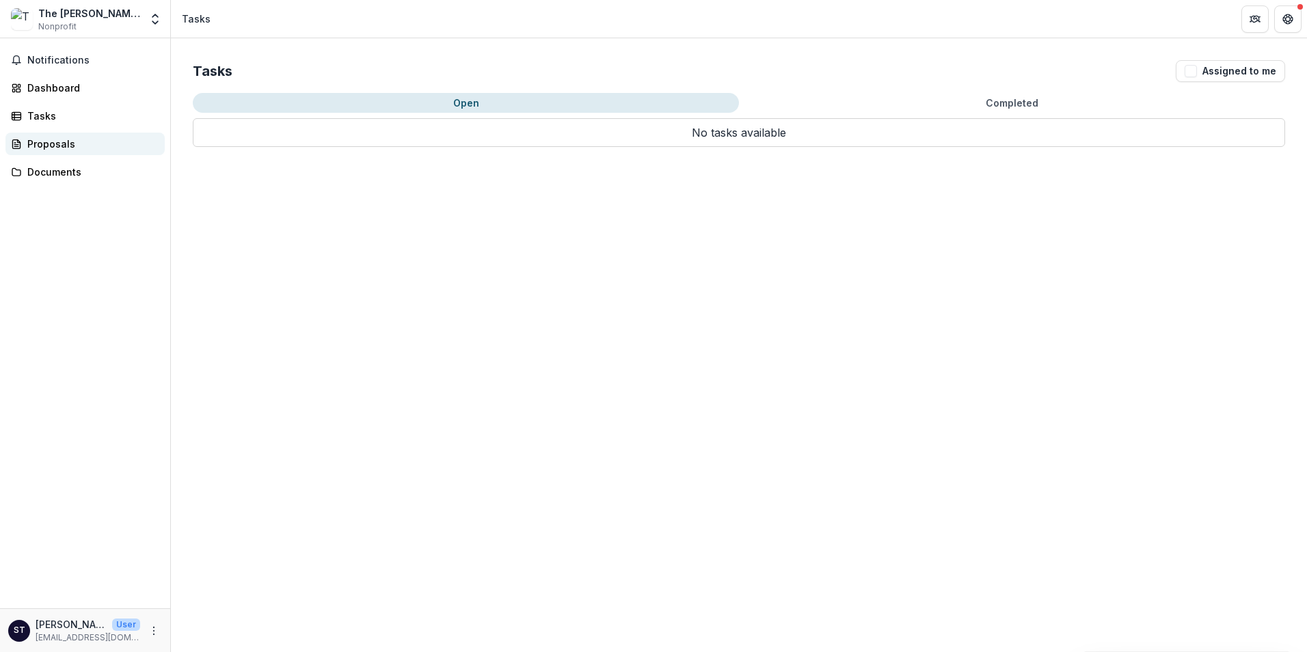
click at [46, 143] on div "Proposals" at bounding box center [90, 144] width 126 height 14
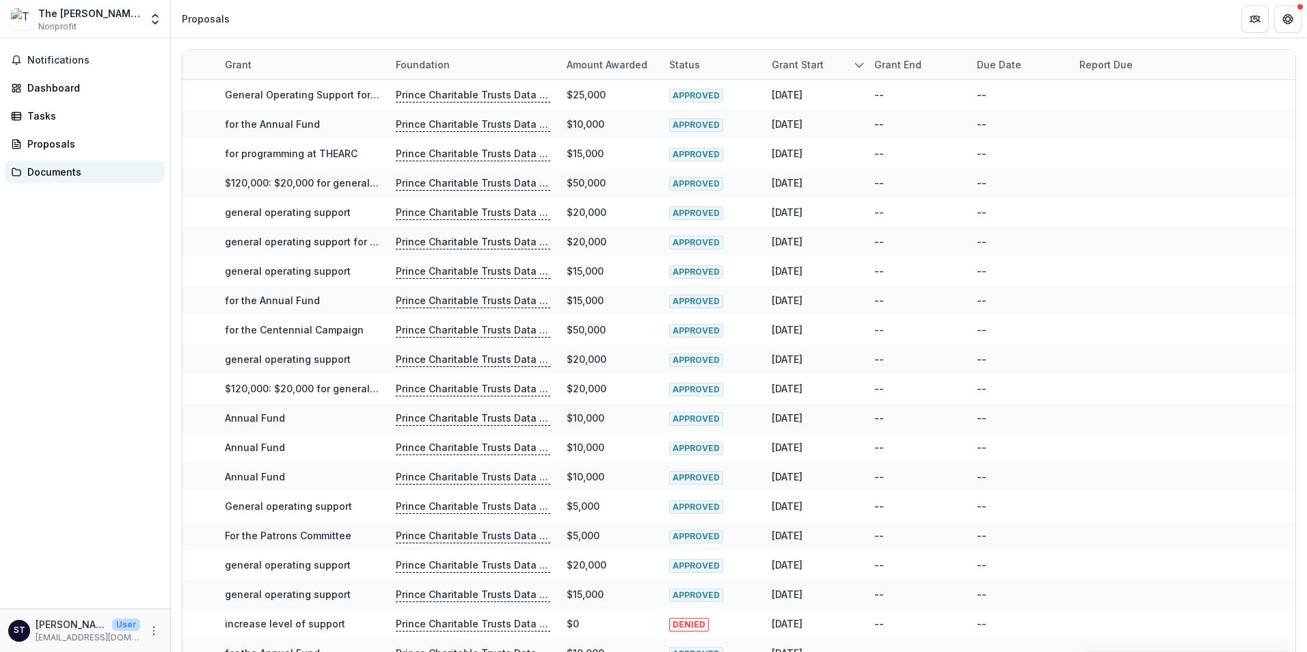
click at [83, 173] on div "Documents" at bounding box center [90, 172] width 126 height 14
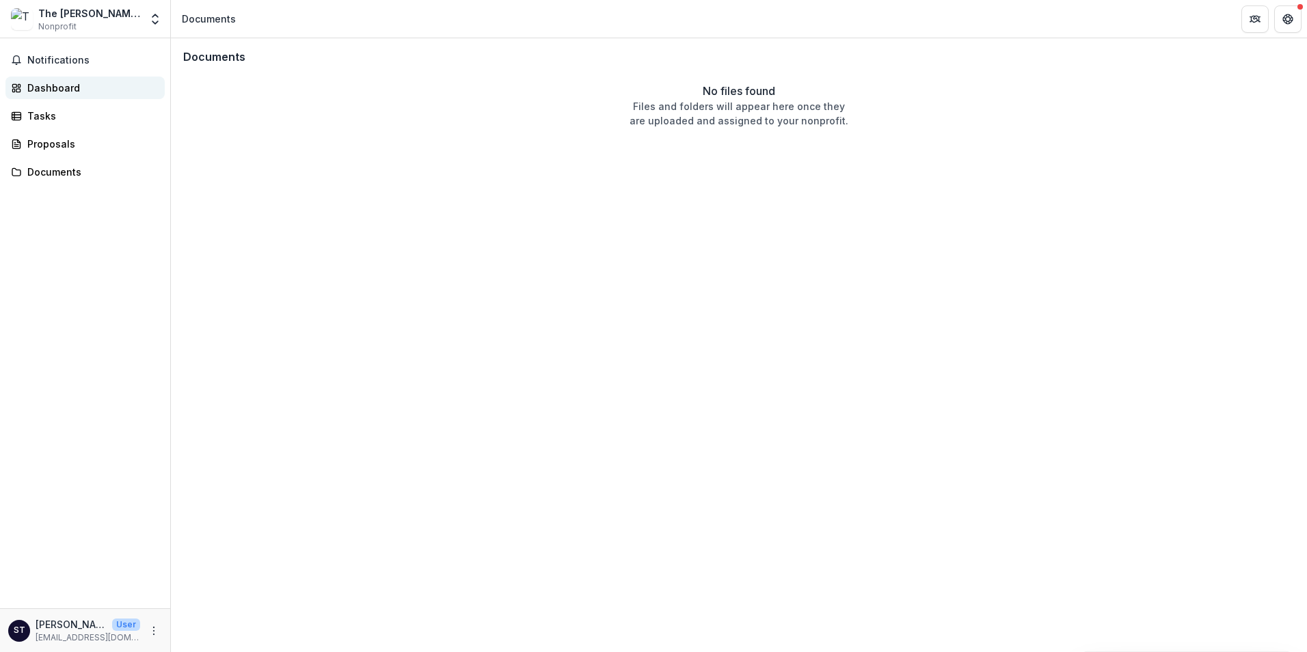
click at [57, 91] on div "Dashboard" at bounding box center [90, 88] width 126 height 14
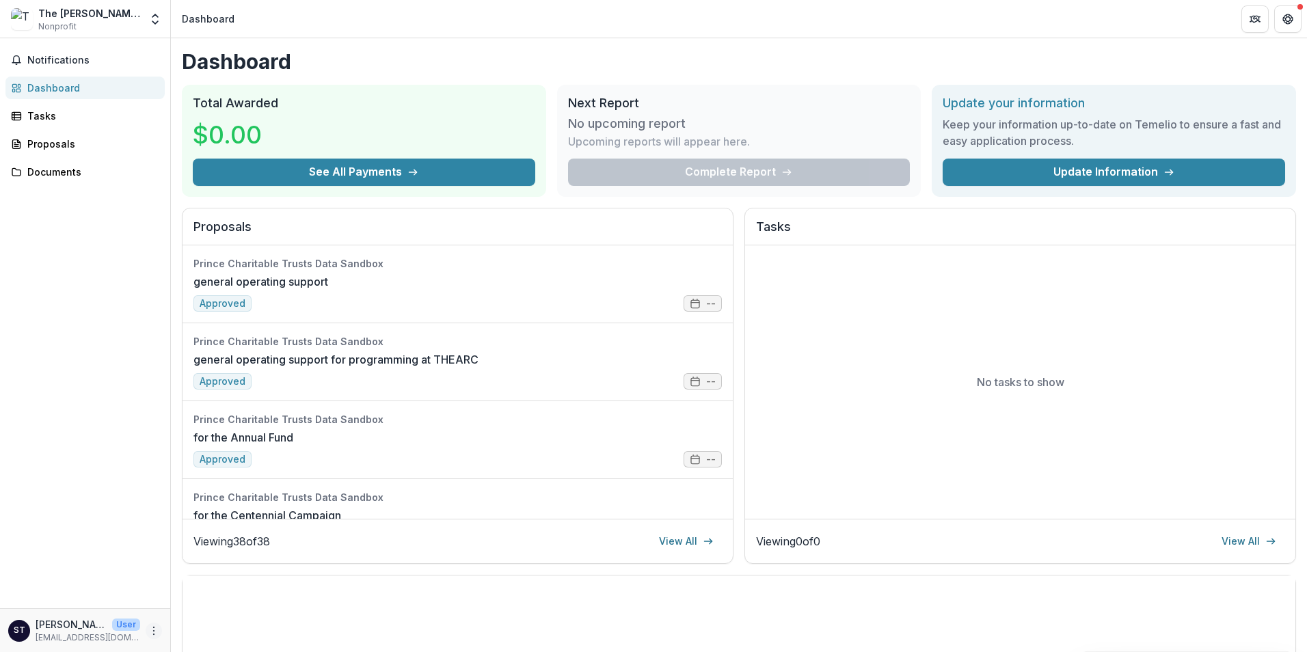
click at [153, 630] on icon "More" at bounding box center [153, 630] width 11 height 11
click at [202, 601] on link "Settings" at bounding box center [244, 602] width 146 height 23
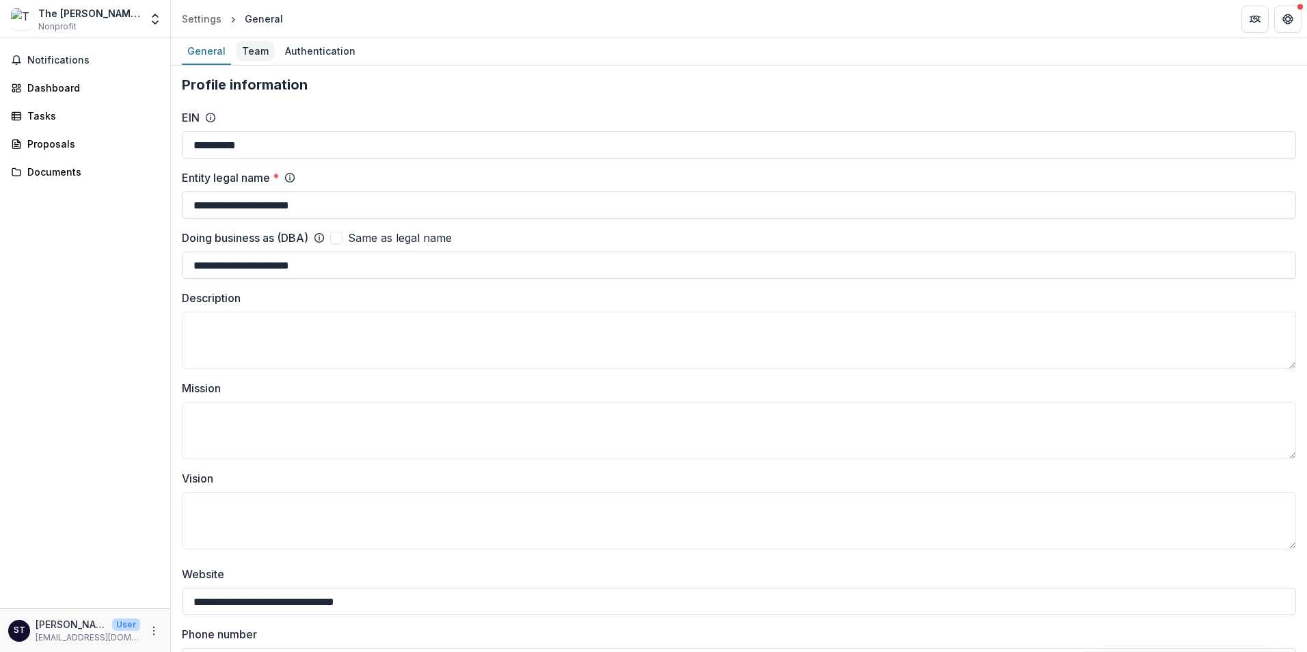
click at [259, 47] on div "Team" at bounding box center [256, 51] width 38 height 20
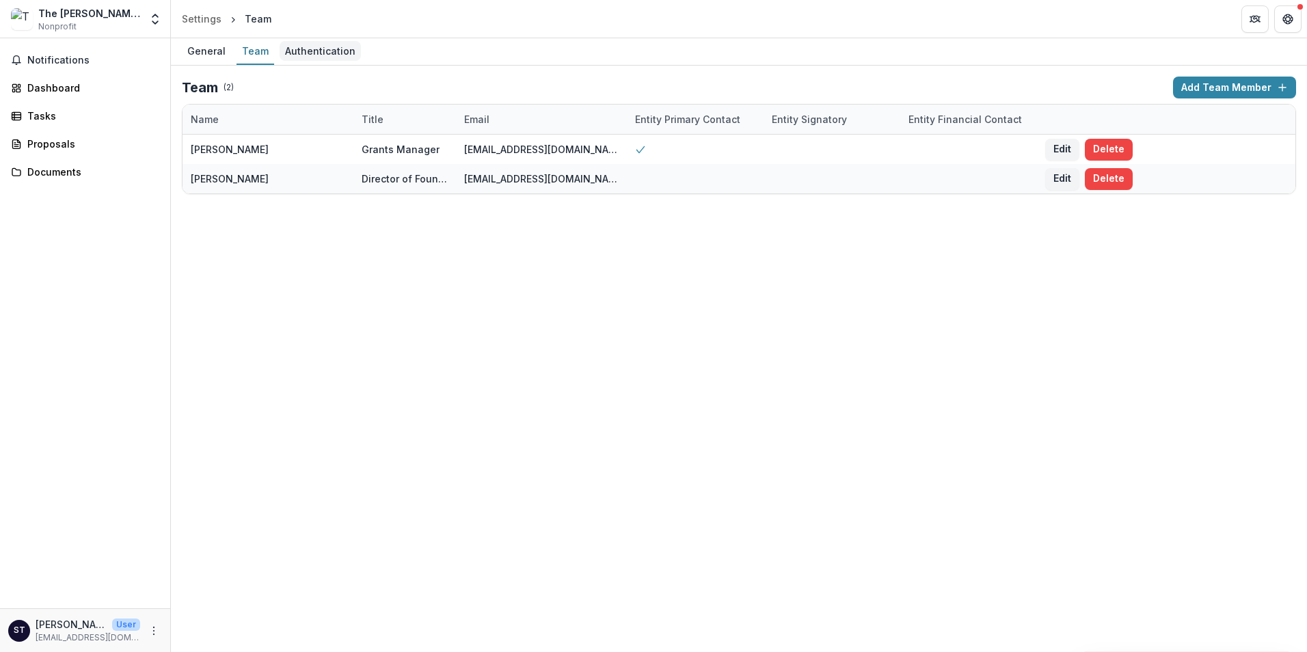
click at [330, 49] on div "Authentication" at bounding box center [320, 51] width 81 height 20
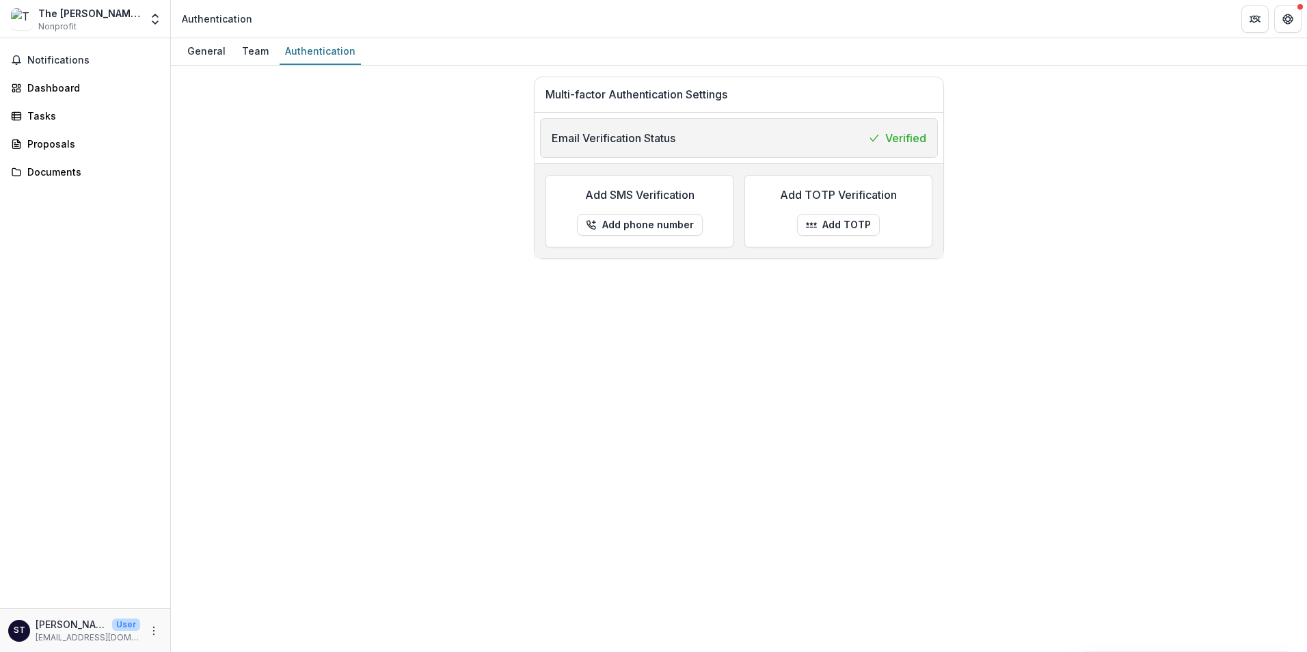
click at [69, 630] on p "Sara Trautman-Yegenoglu" at bounding box center [71, 624] width 71 height 14
click at [154, 632] on icon "More" at bounding box center [153, 630] width 11 height 11
click at [213, 626] on button "Logout" at bounding box center [244, 624] width 146 height 23
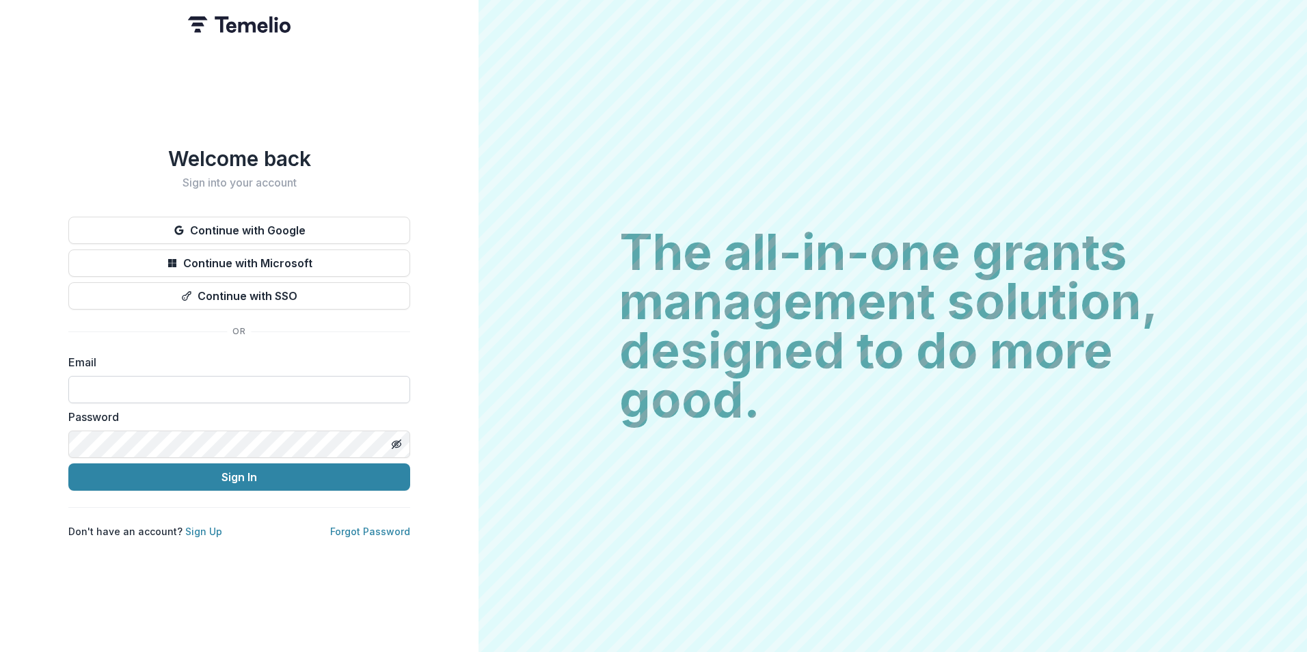
click at [163, 376] on input at bounding box center [239, 389] width 342 height 27
type input "**********"
click at [68, 463] on button "Sign In" at bounding box center [239, 476] width 342 height 27
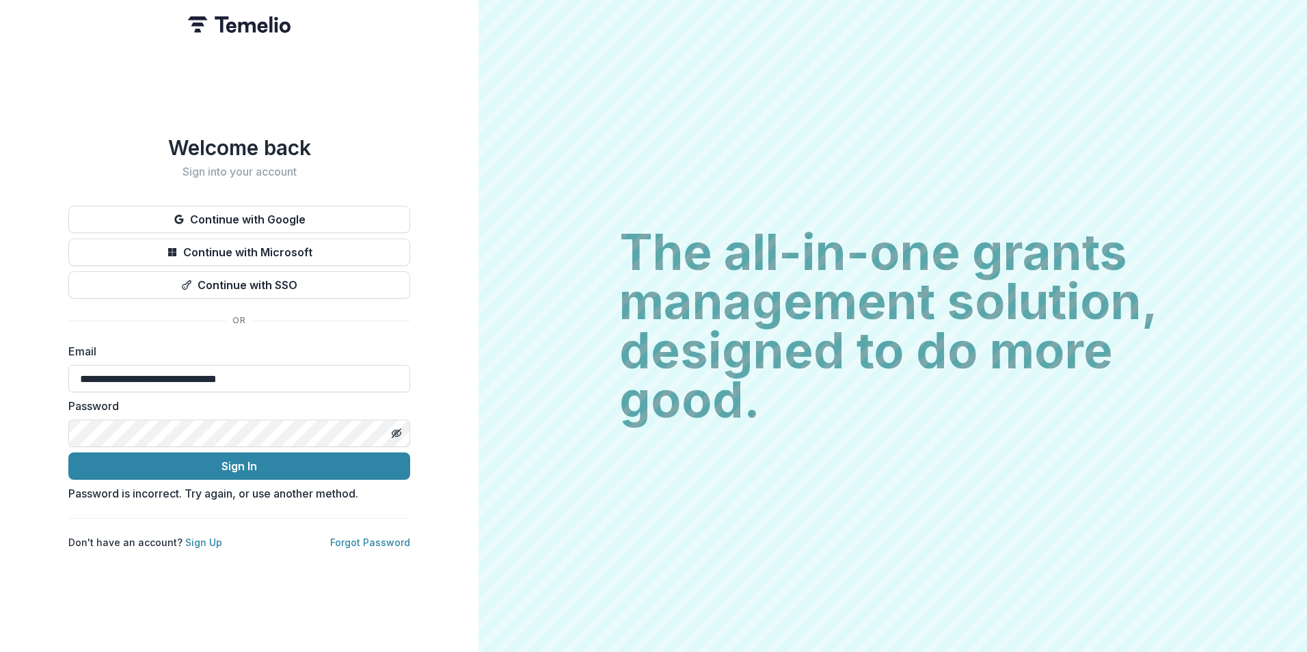
click at [55, 428] on div "**********" at bounding box center [239, 326] width 478 height 652
click at [399, 428] on icon "Toggle password visibility" at bounding box center [396, 433] width 11 height 11
click at [204, 463] on button "Sign In" at bounding box center [239, 466] width 342 height 27
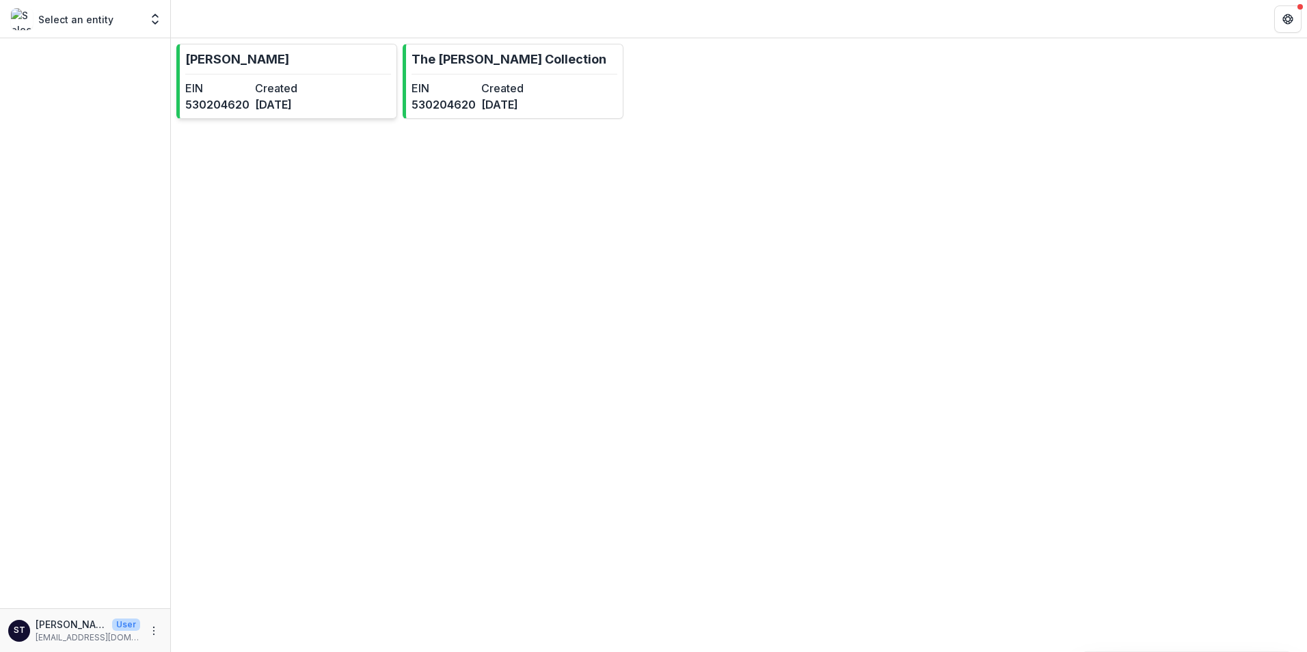
click at [239, 54] on p "[PERSON_NAME]" at bounding box center [237, 59] width 104 height 18
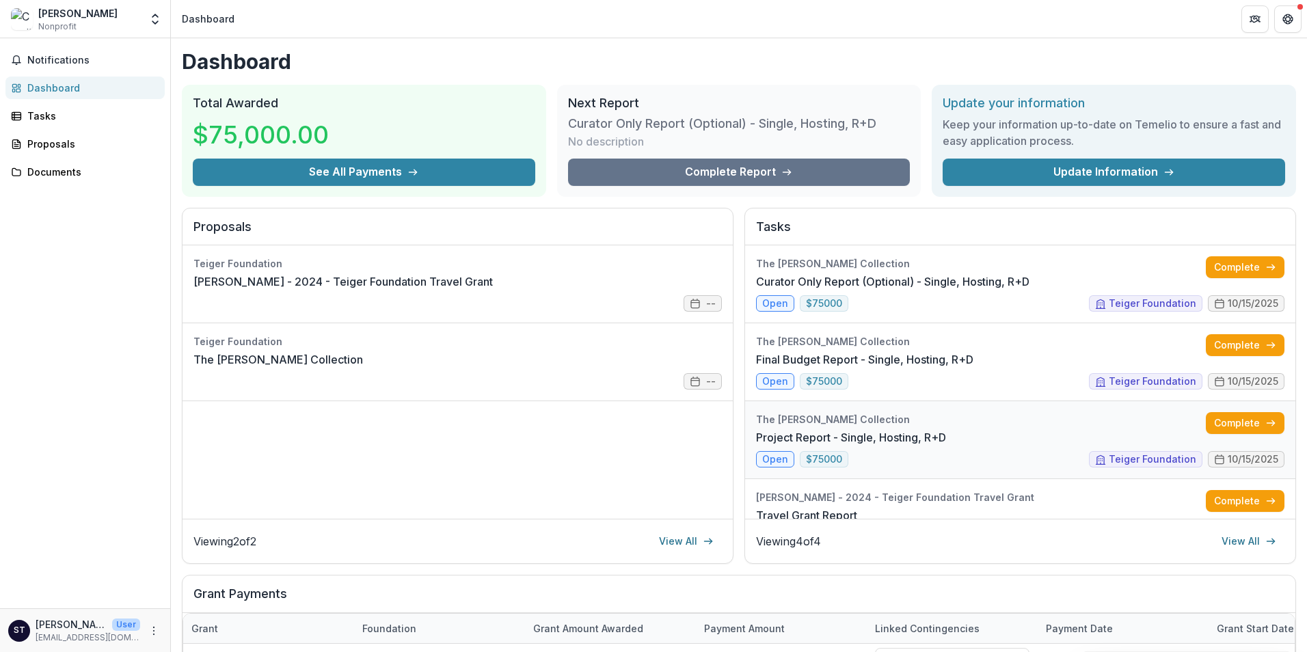
click at [777, 446] on link "Project Report - Single, Hosting, R+D" at bounding box center [851, 437] width 190 height 16
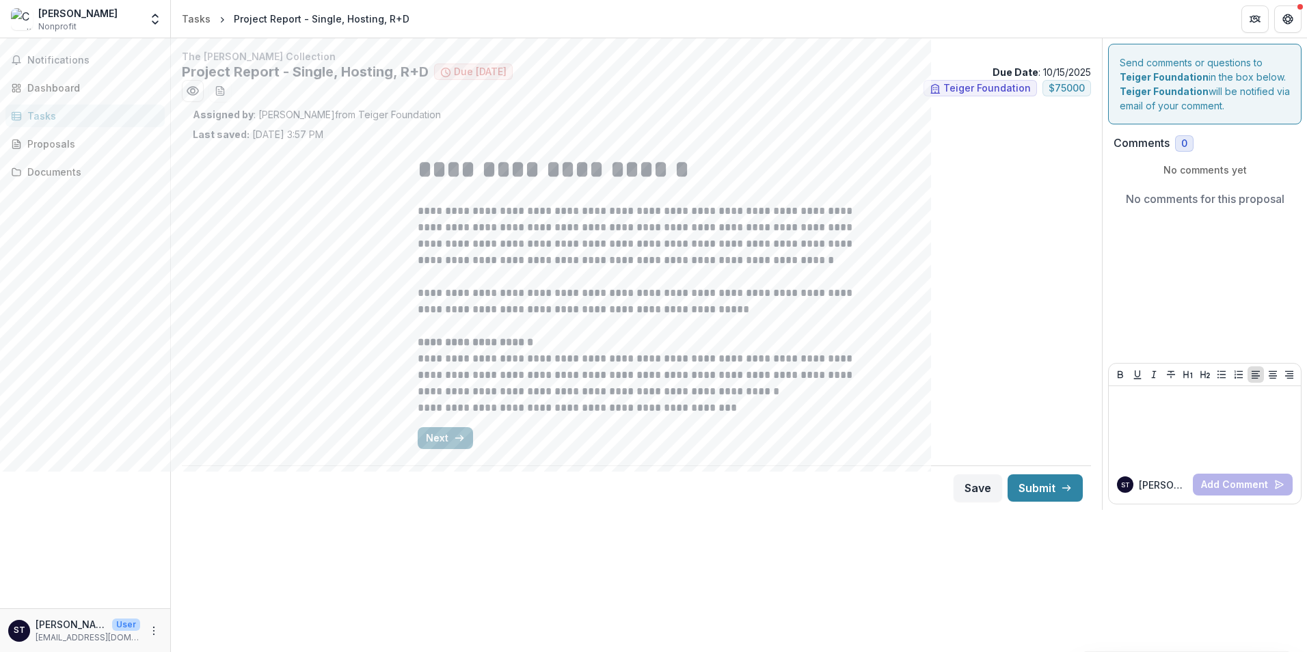
click at [450, 437] on button "Next" at bounding box center [445, 438] width 55 height 22
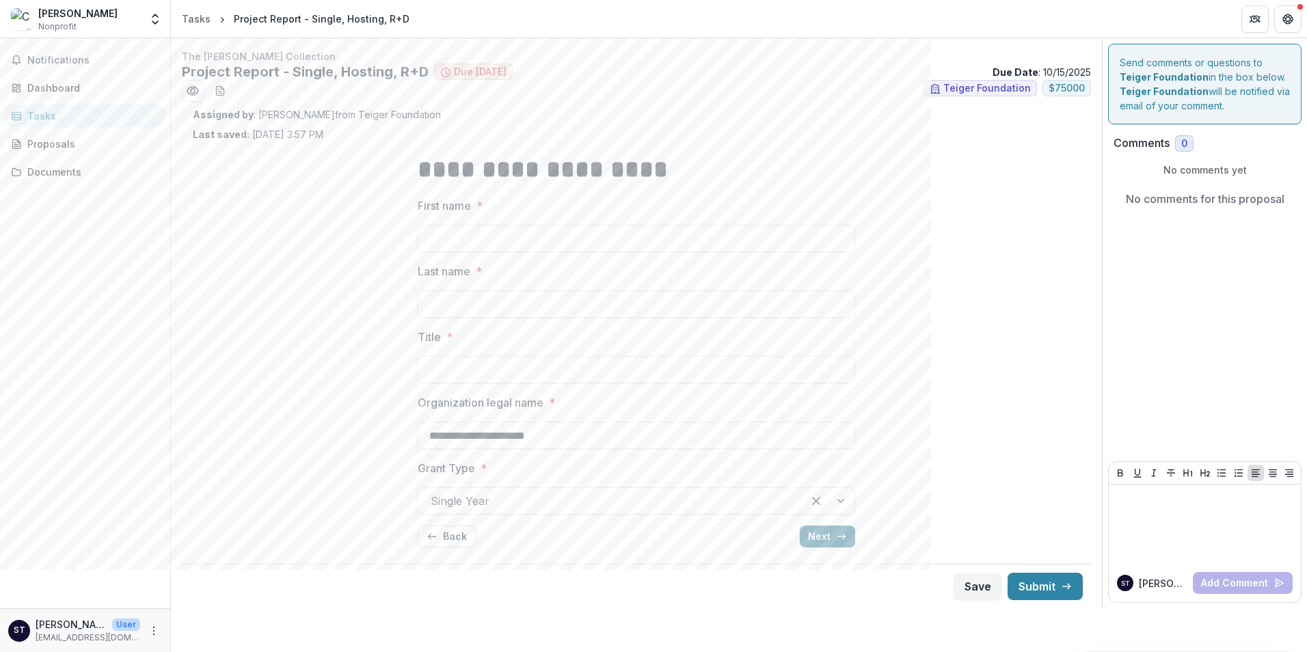
click at [816, 539] on button "Next" at bounding box center [827, 537] width 55 height 22
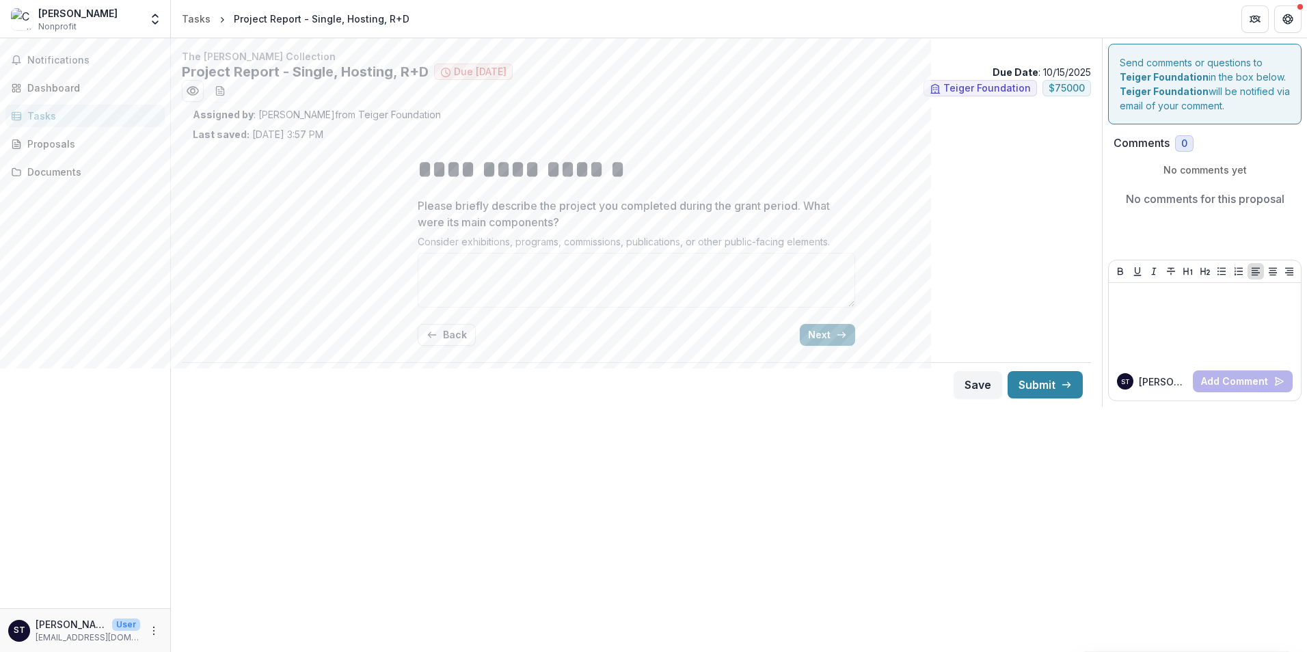
click at [822, 332] on button "Next" at bounding box center [827, 335] width 55 height 22
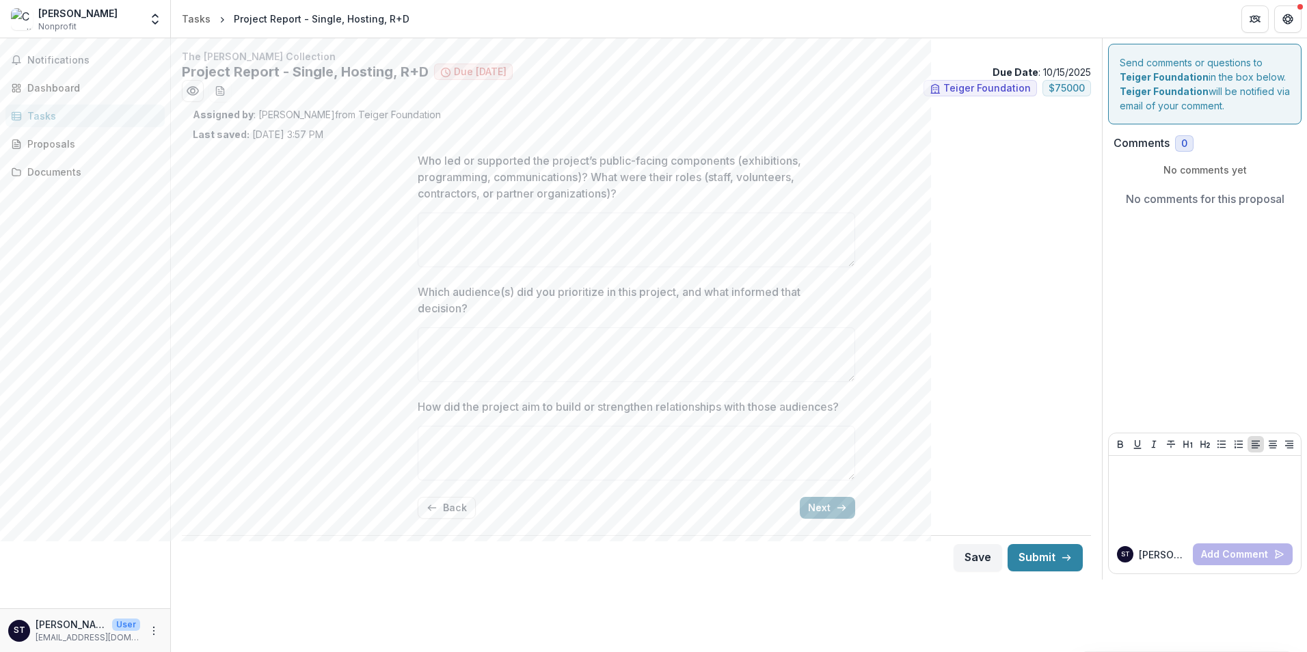
click at [824, 506] on button "Next" at bounding box center [827, 508] width 55 height 22
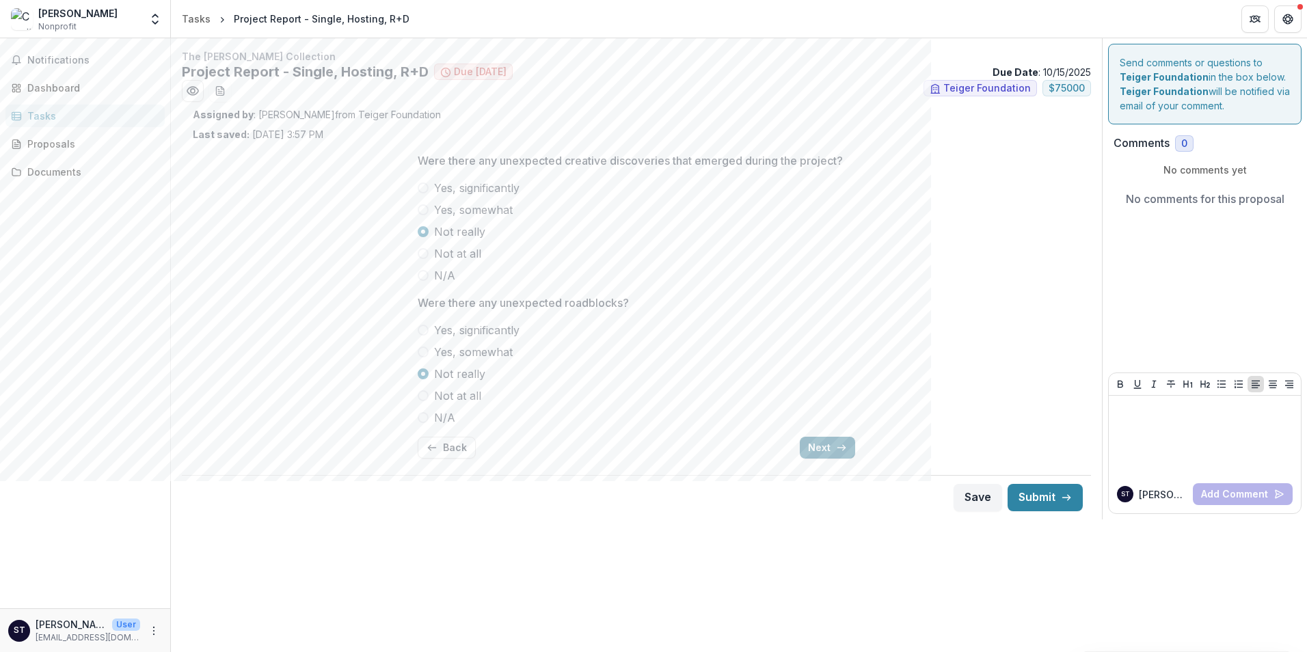
click at [828, 450] on button "Next" at bounding box center [827, 448] width 55 height 22
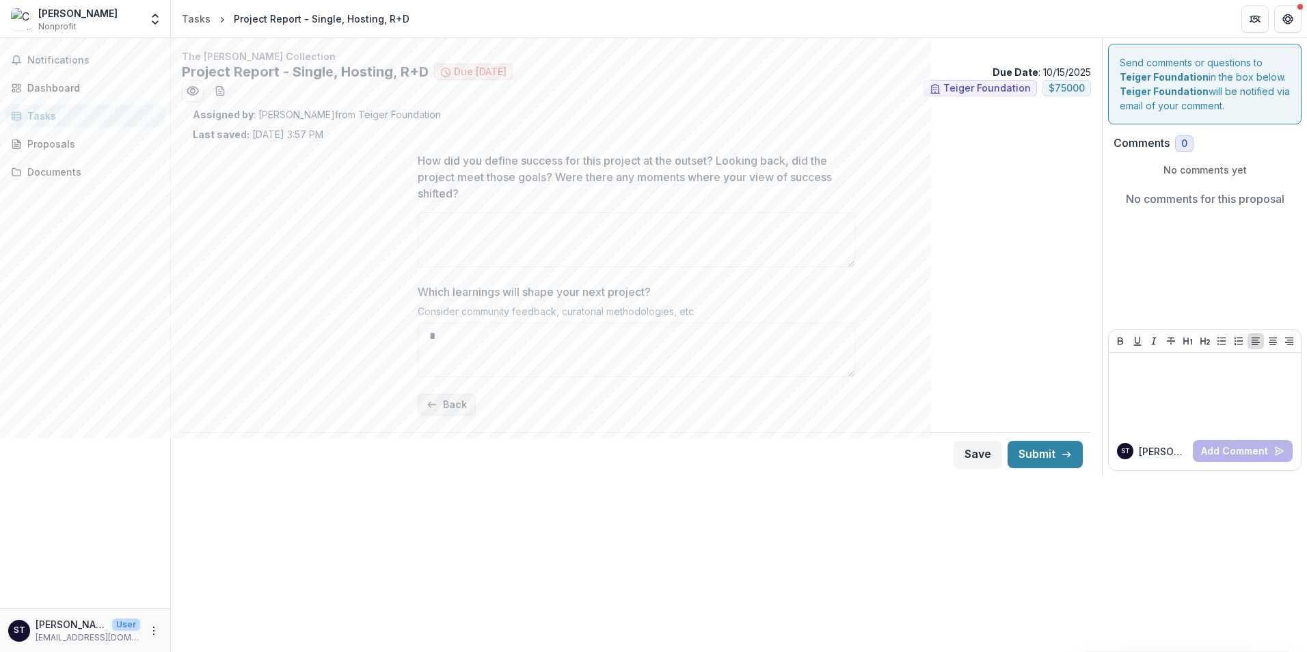
click at [445, 402] on button "Back" at bounding box center [447, 405] width 58 height 22
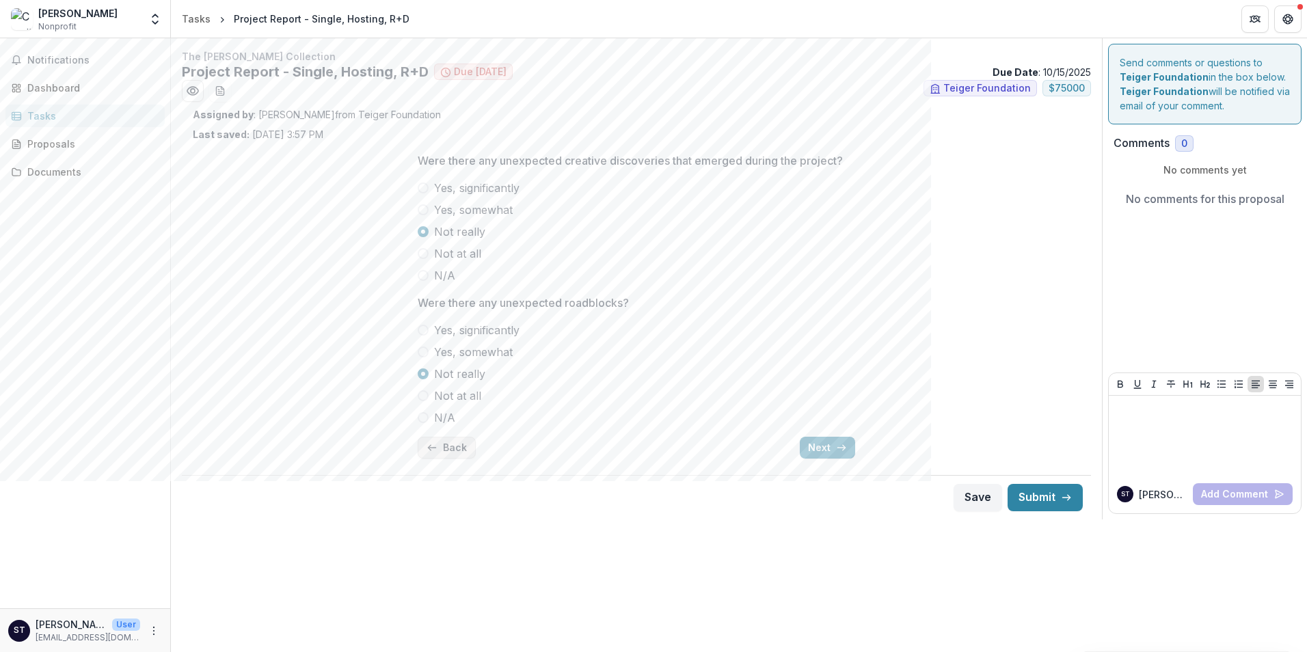
click at [447, 441] on button "Back" at bounding box center [447, 448] width 58 height 22
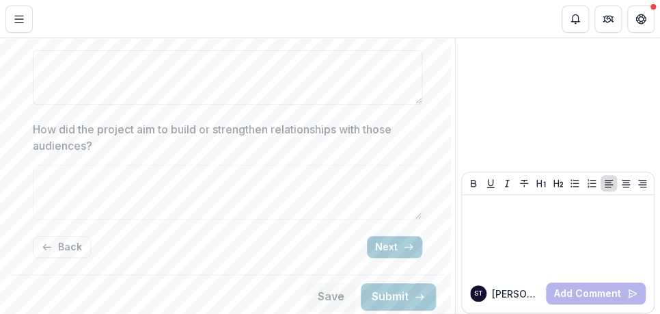
scroll to position [304, 0]
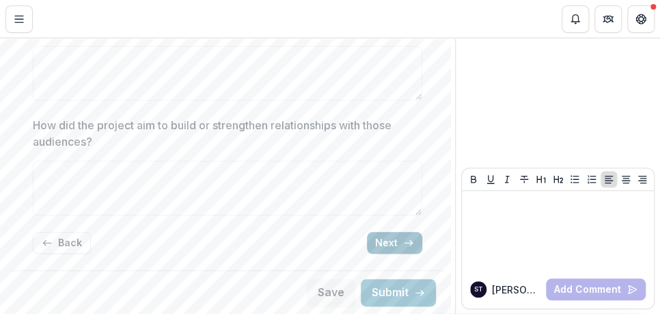
click at [387, 241] on button "Next" at bounding box center [394, 243] width 55 height 22
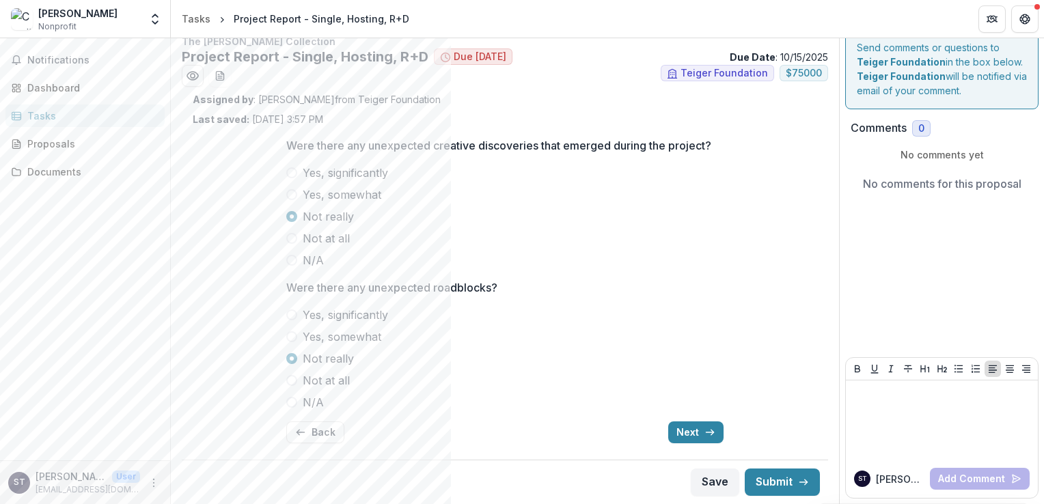
scroll to position [14, 0]
click at [153, 485] on icon "More" at bounding box center [153, 483] width 11 height 11
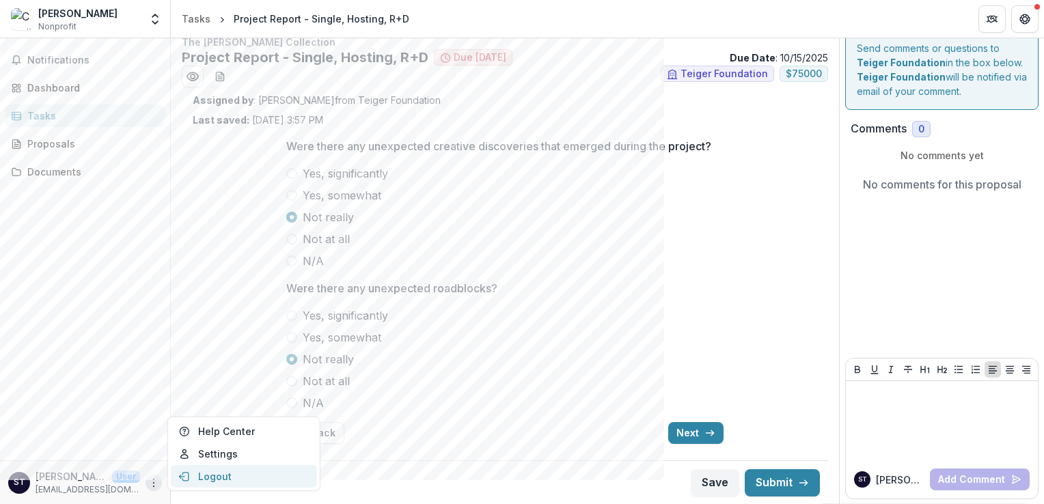
click at [208, 477] on button "Logout" at bounding box center [244, 477] width 146 height 23
